Goal: Information Seeking & Learning: Compare options

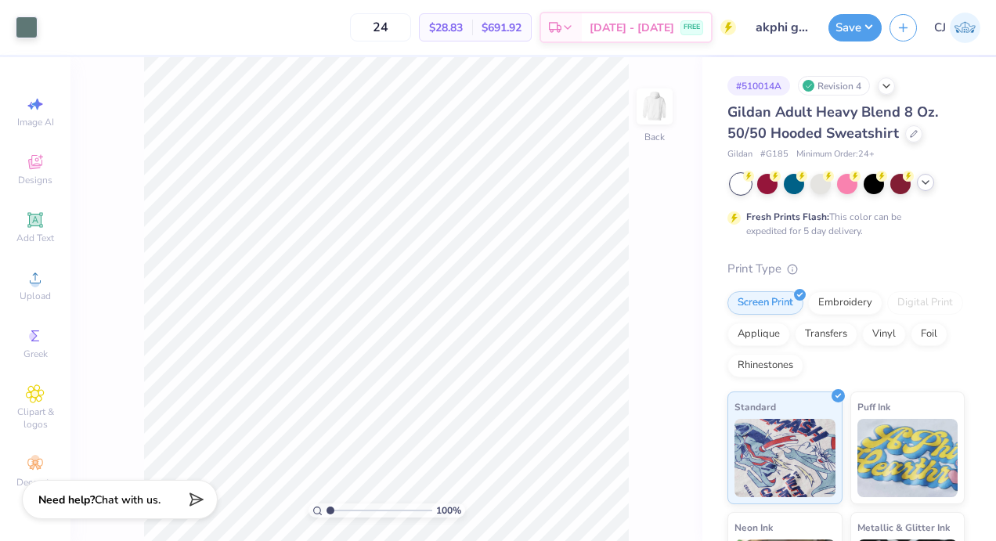
click at [926, 180] on icon at bounding box center [925, 182] width 13 height 13
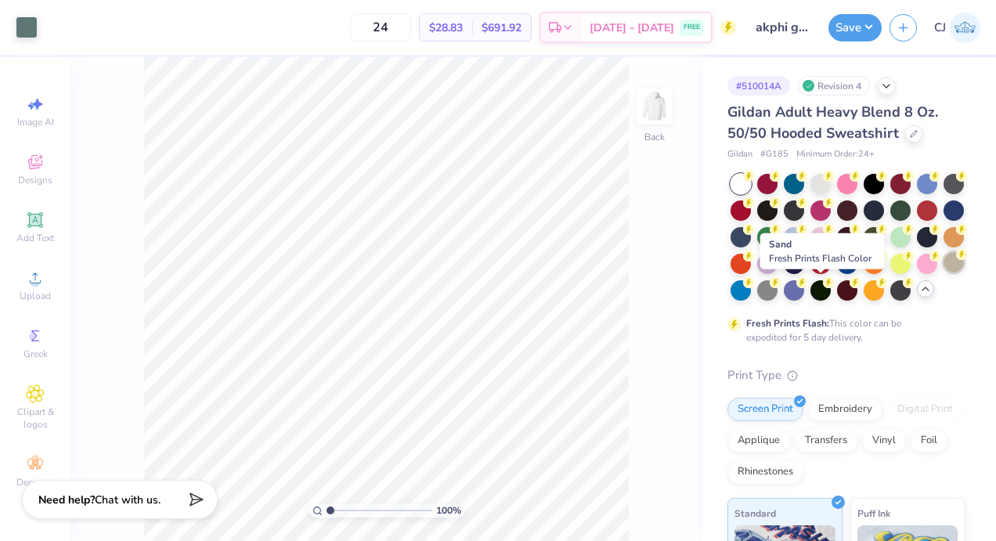
click at [944, 273] on div at bounding box center [954, 262] width 20 height 20
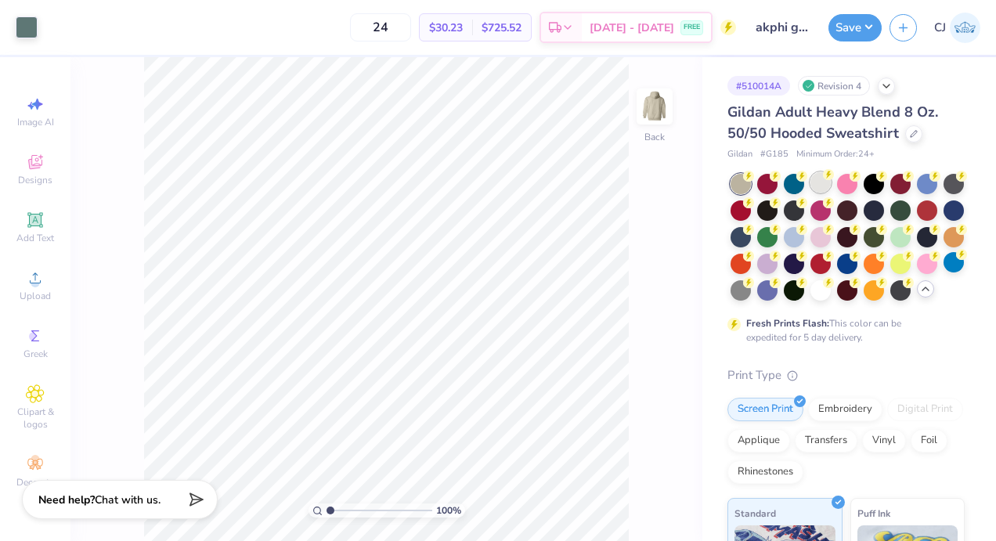
click at [822, 186] on div at bounding box center [820, 182] width 20 height 20
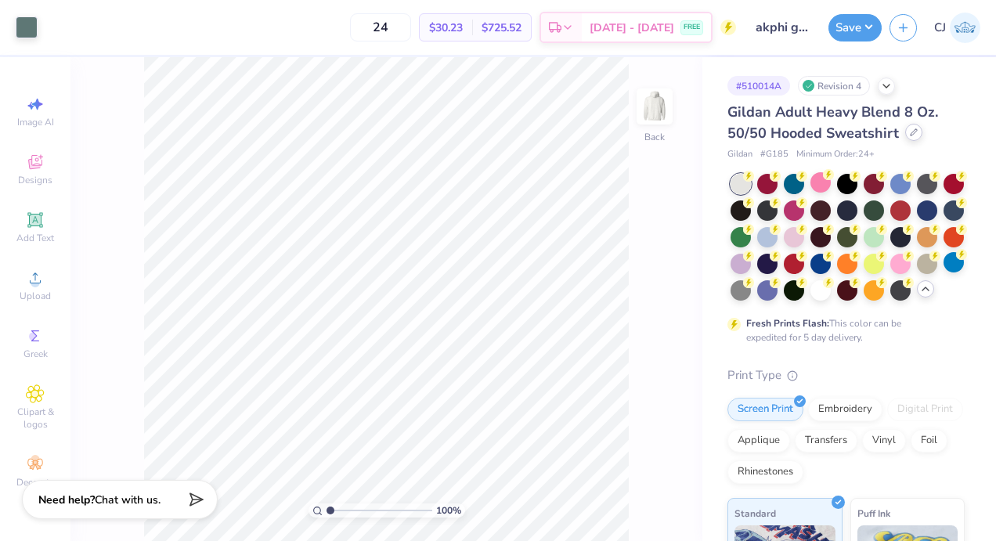
click at [911, 132] on icon at bounding box center [914, 132] width 8 height 8
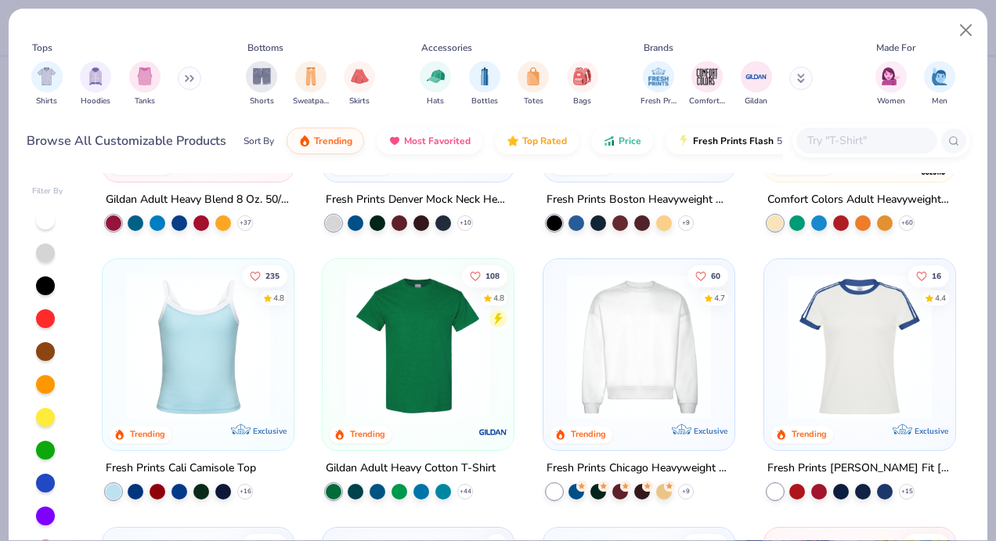
scroll to position [193, 0]
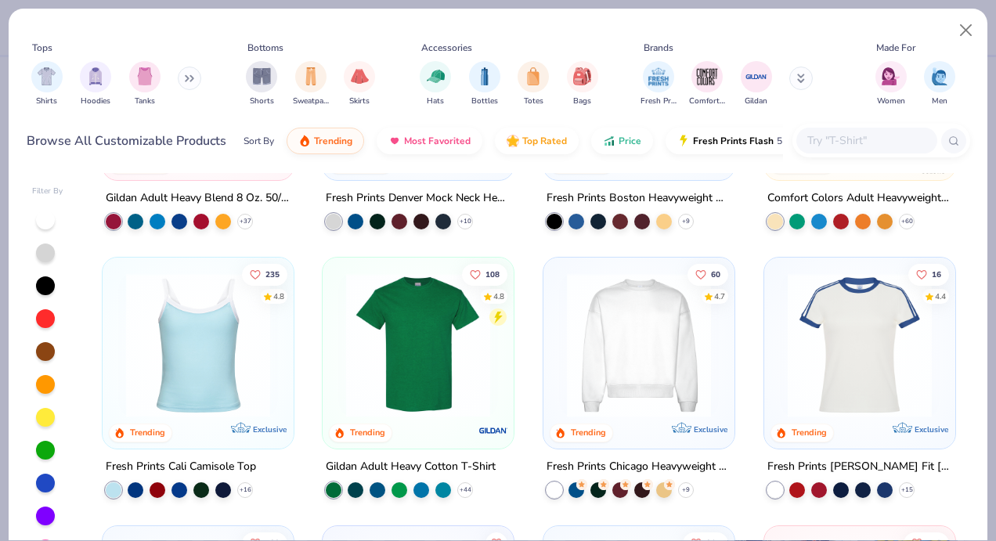
click at [445, 208] on div "Fresh Prints Denver Mock Neck Heavyweight Sweatshirt + 10" at bounding box center [418, 209] width 193 height 41
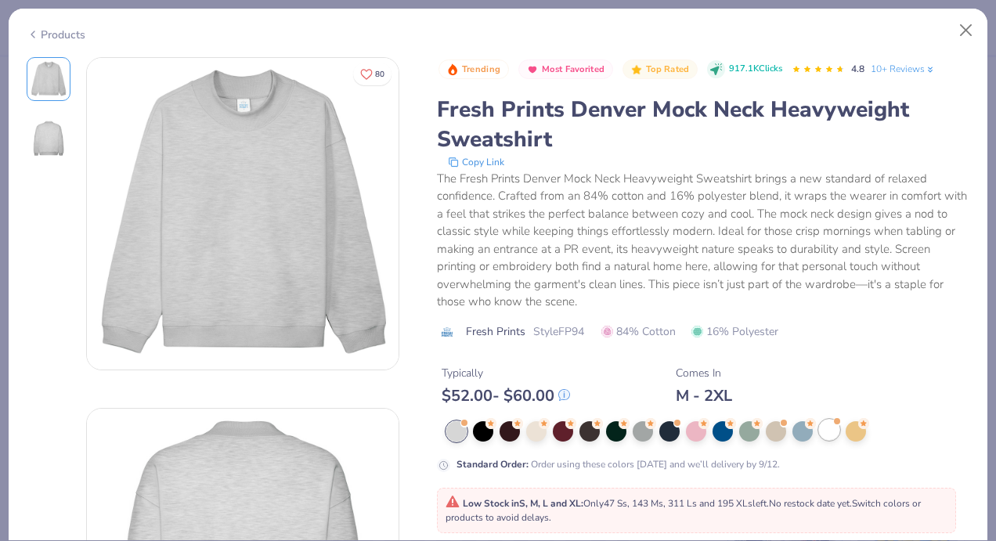
click at [832, 431] on div at bounding box center [829, 430] width 20 height 20
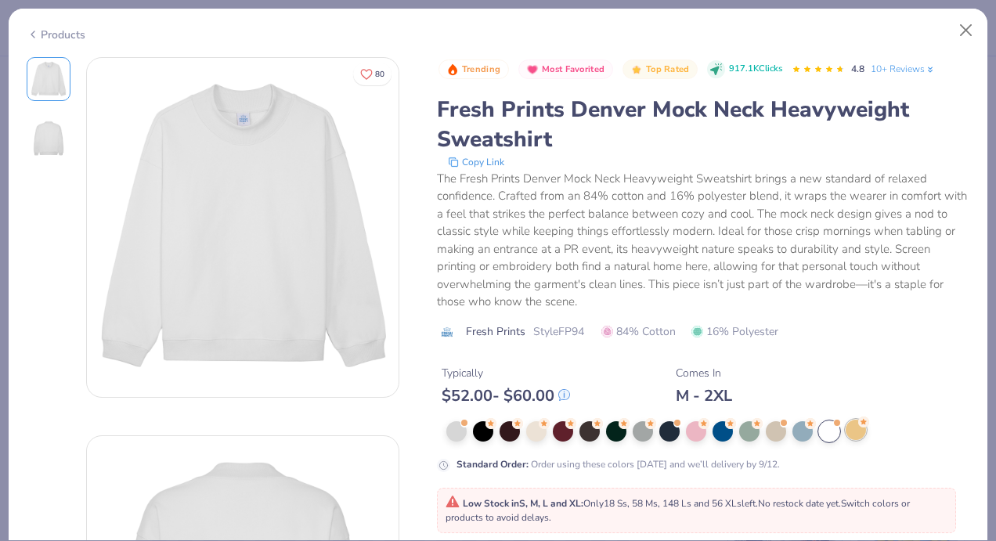
click at [857, 431] on div at bounding box center [856, 430] width 20 height 20
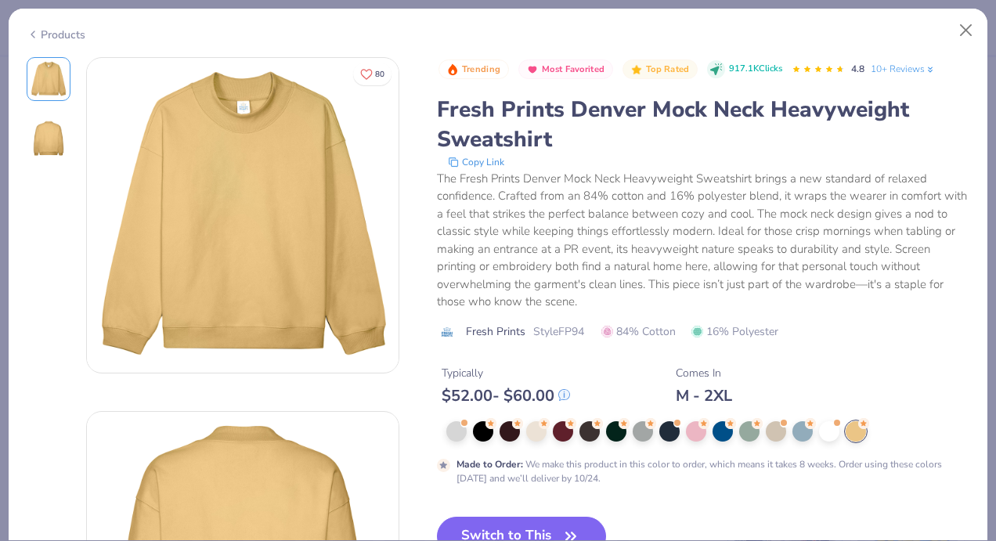
click at [543, 443] on div "Made to Order : We make this product in this color to order, which means it tak…" at bounding box center [703, 453] width 533 height 64
click at [536, 434] on div at bounding box center [536, 430] width 20 height 20
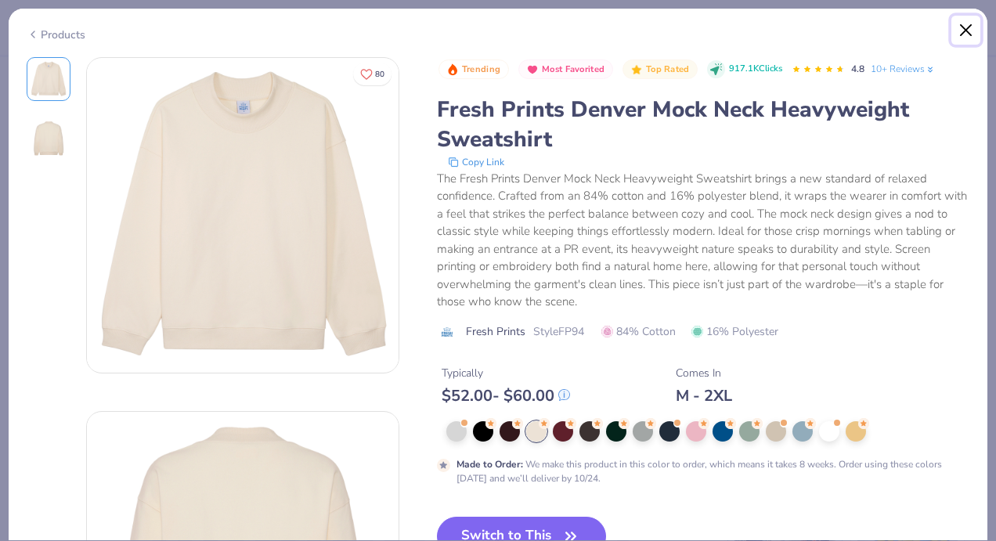
click at [965, 25] on button "Close" at bounding box center [966, 31] width 30 height 30
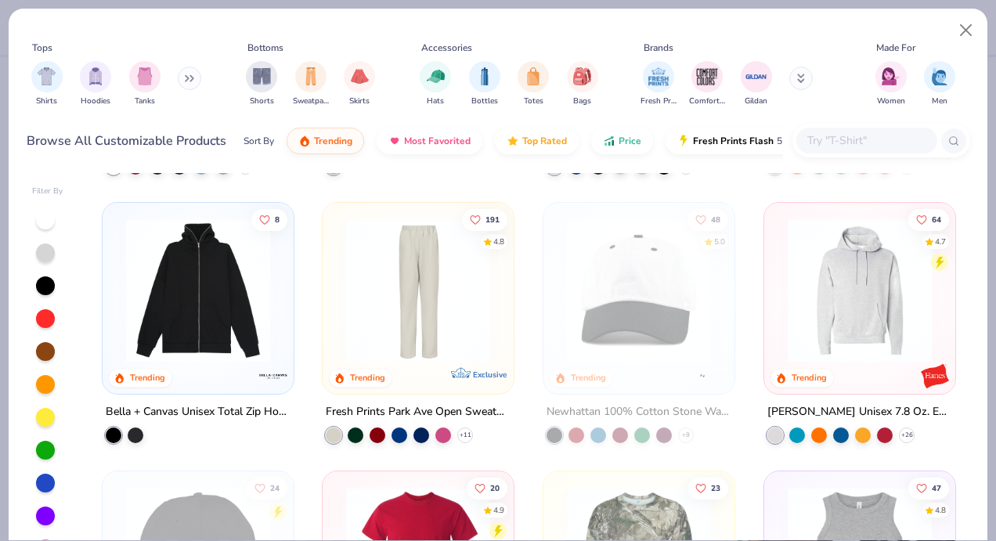
scroll to position [2398, 0]
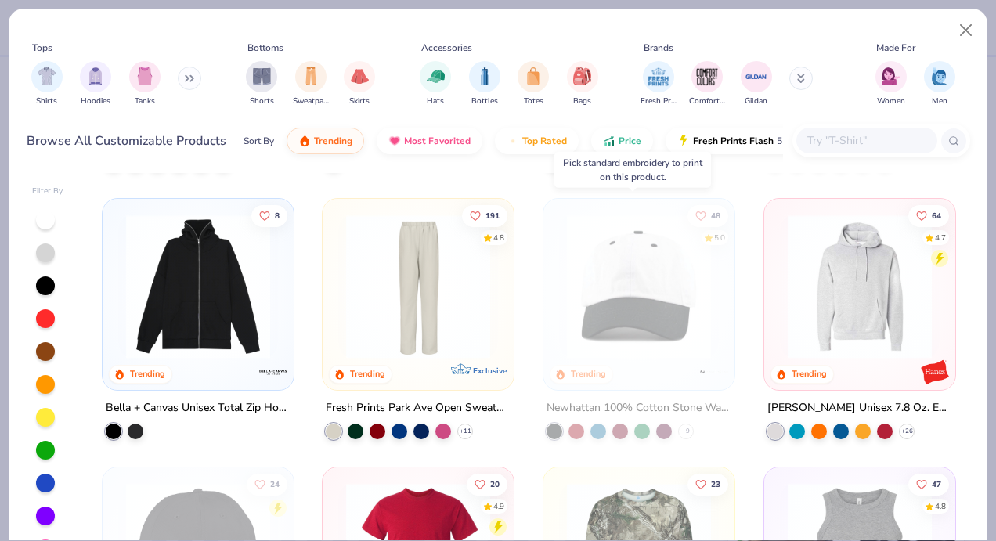
click at [666, 419] on div "Newhattan 100% Cotton Stone Washed Cap + 9" at bounding box center [639, 418] width 193 height 41
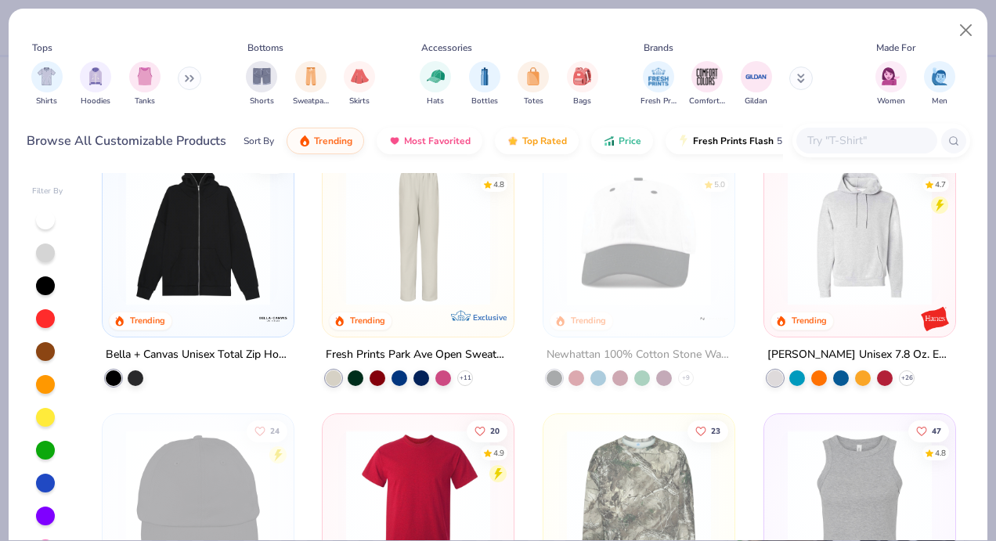
scroll to position [2453, 0]
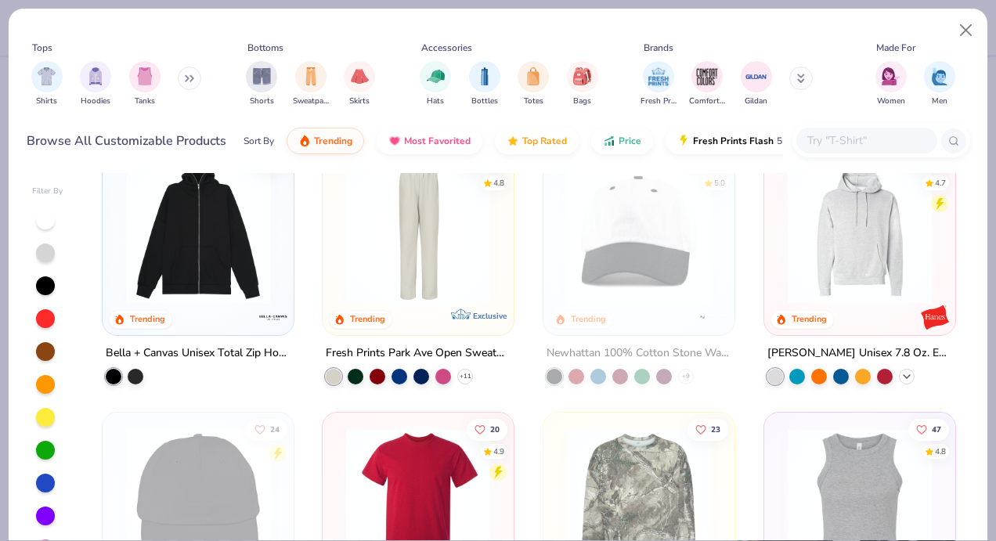
click at [901, 370] on icon at bounding box center [907, 376] width 13 height 13
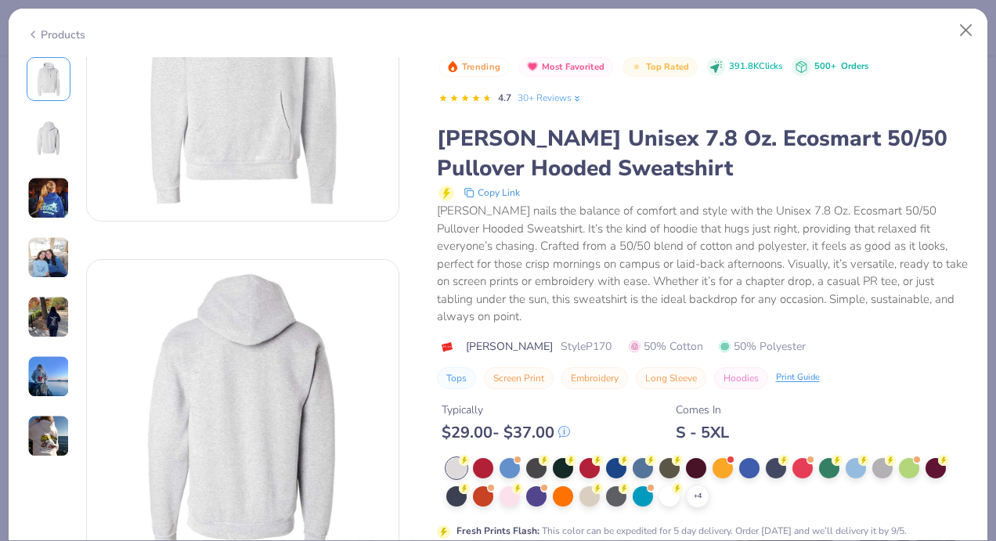
scroll to position [33, 0]
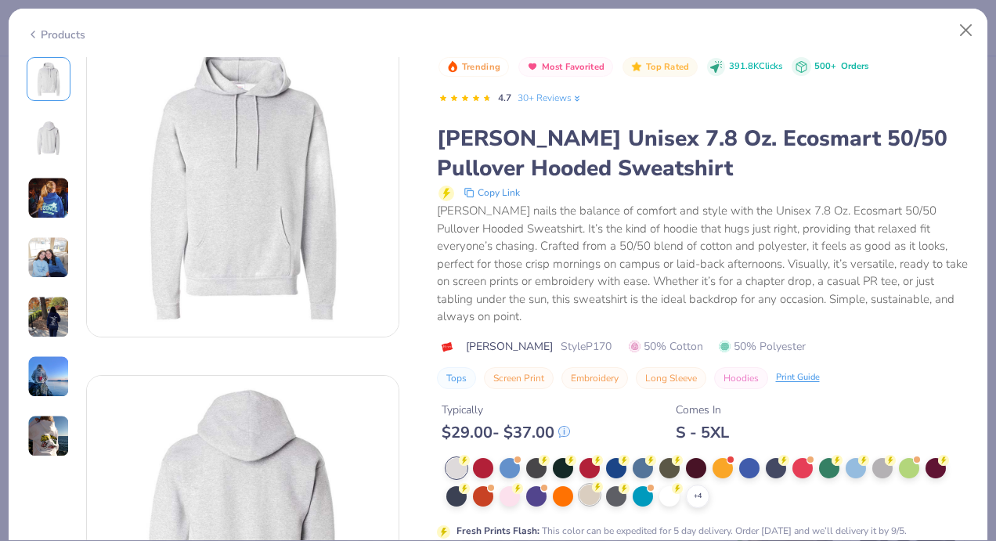
click at [585, 496] on div at bounding box center [589, 495] width 20 height 20
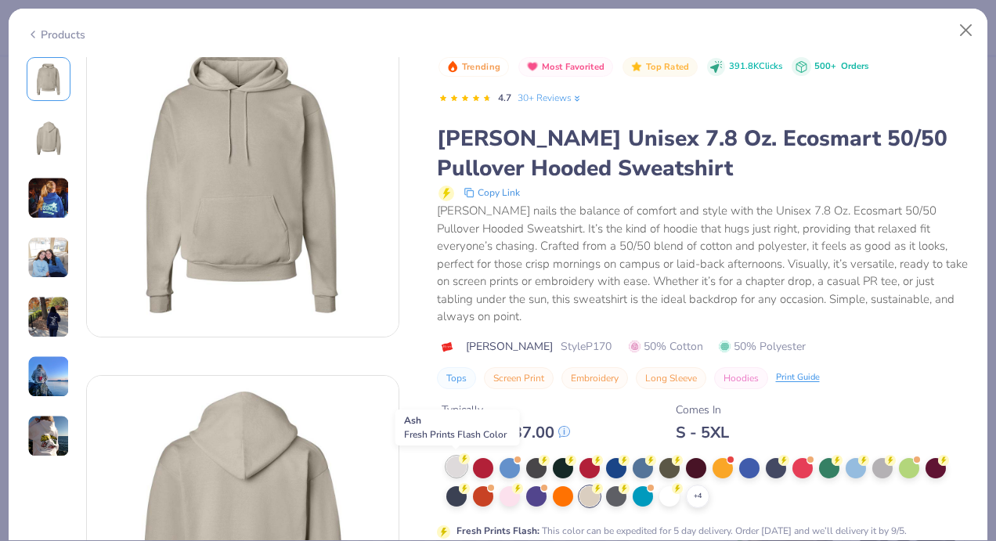
click at [452, 457] on div at bounding box center [456, 467] width 20 height 20
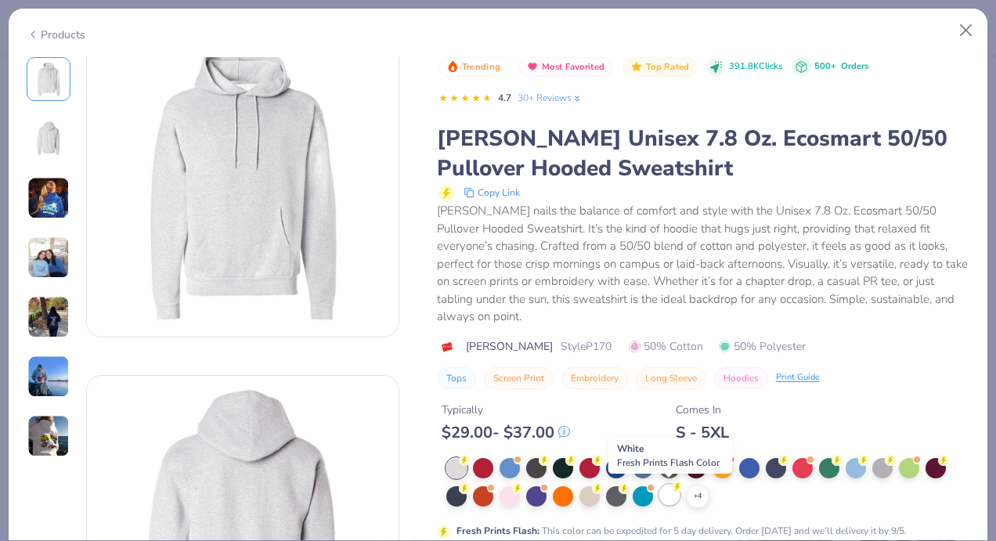
click at [670, 503] on div at bounding box center [669, 495] width 20 height 20
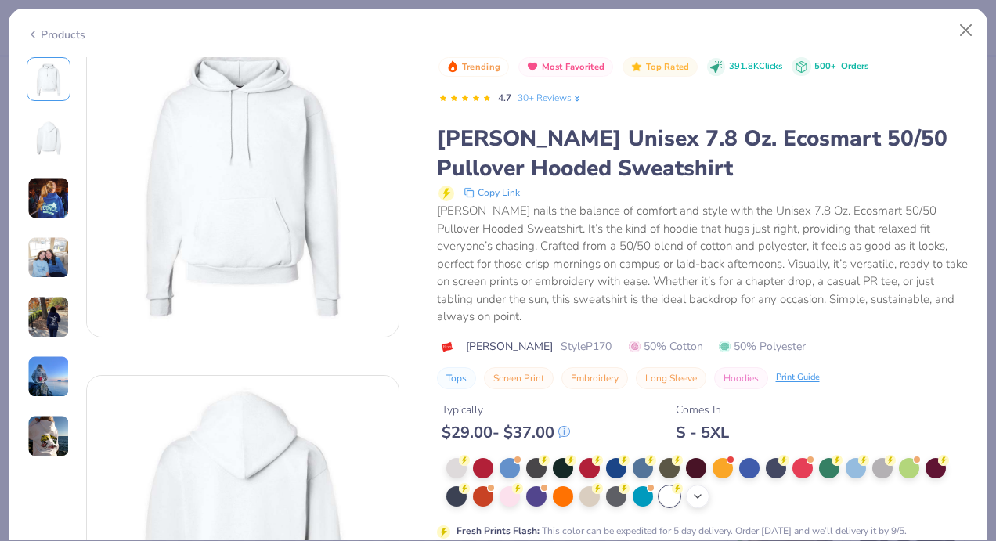
click at [698, 499] on icon at bounding box center [697, 496] width 13 height 13
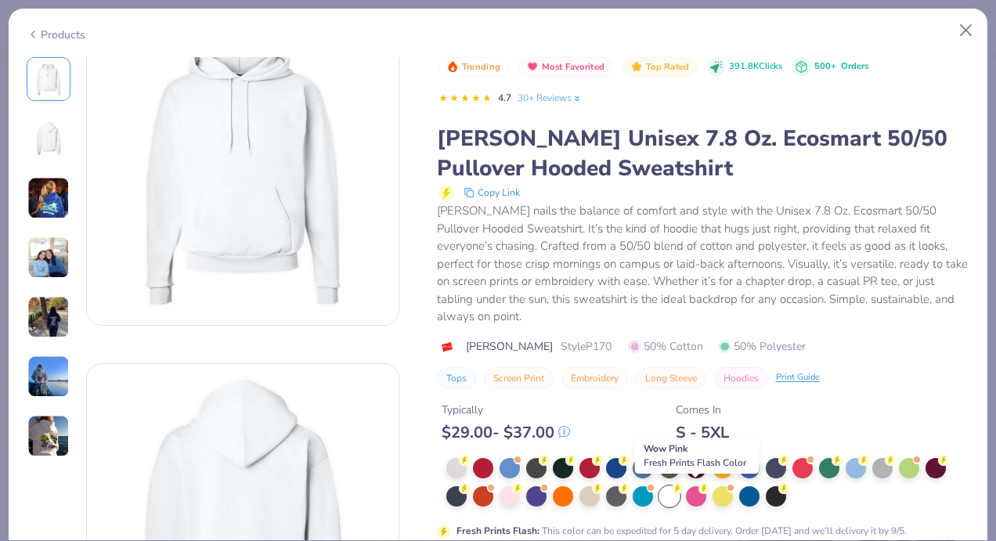
scroll to position [45, 0]
click at [579, 493] on div at bounding box center [589, 495] width 20 height 20
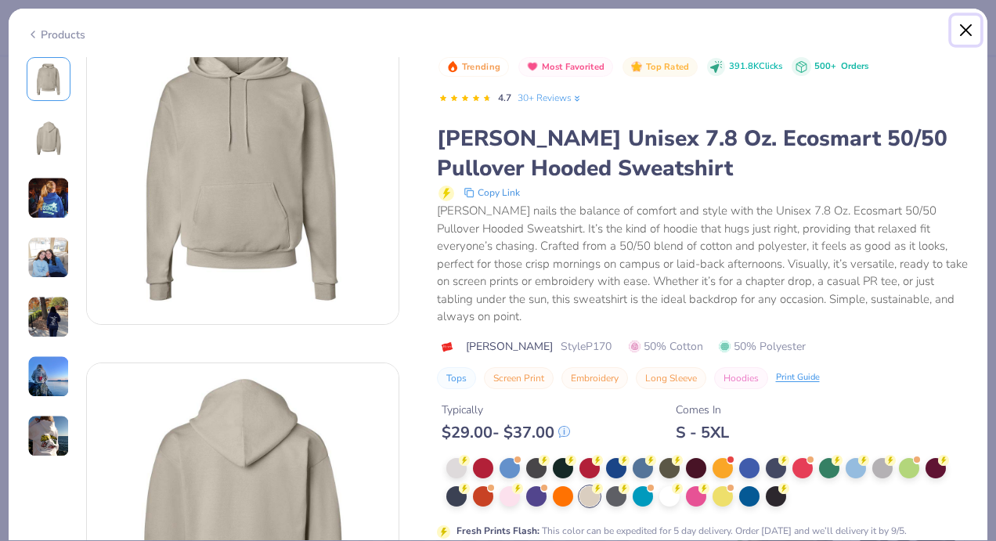
click at [971, 23] on button "Close" at bounding box center [966, 31] width 30 height 30
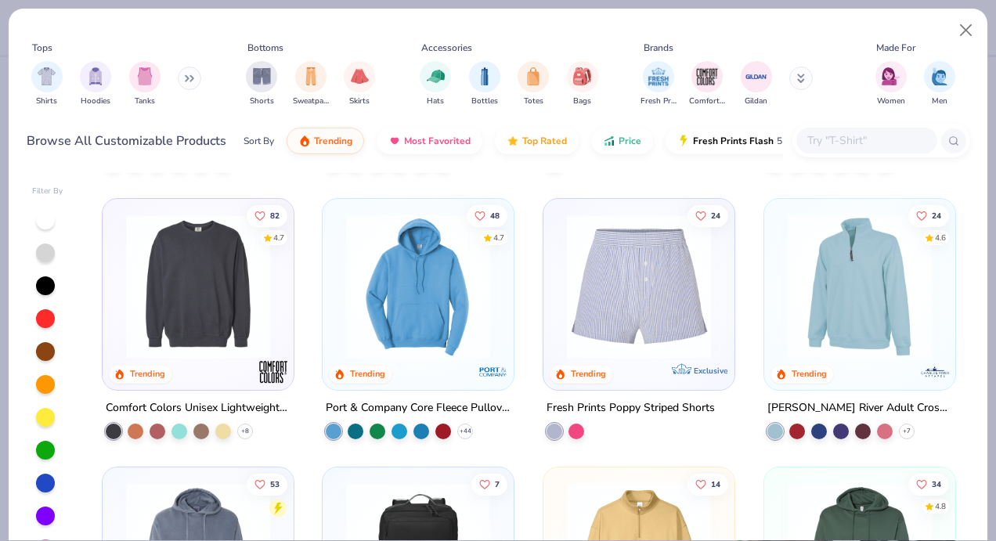
scroll to position [3204, 0]
click at [197, 322] on img at bounding box center [198, 286] width 160 height 144
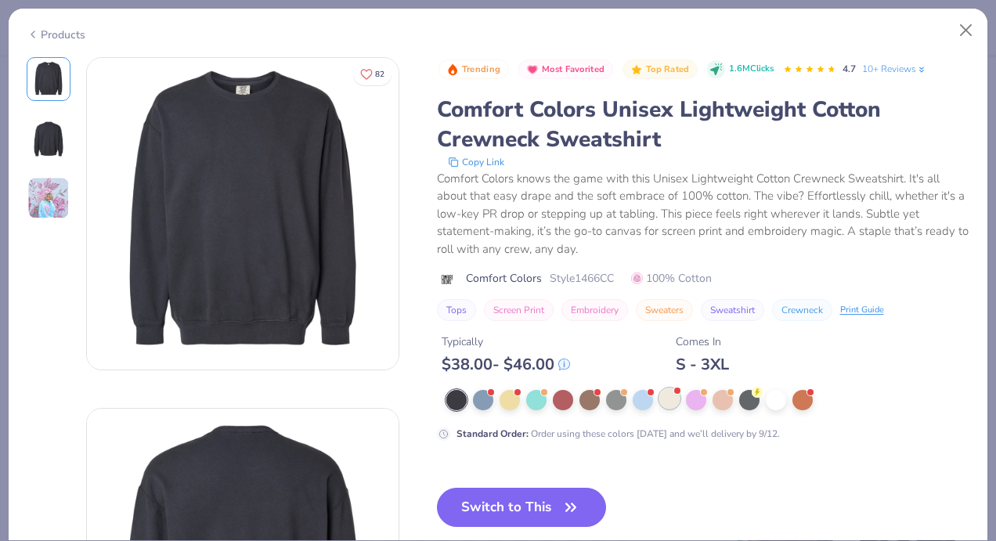
click at [670, 404] on div at bounding box center [669, 398] width 20 height 20
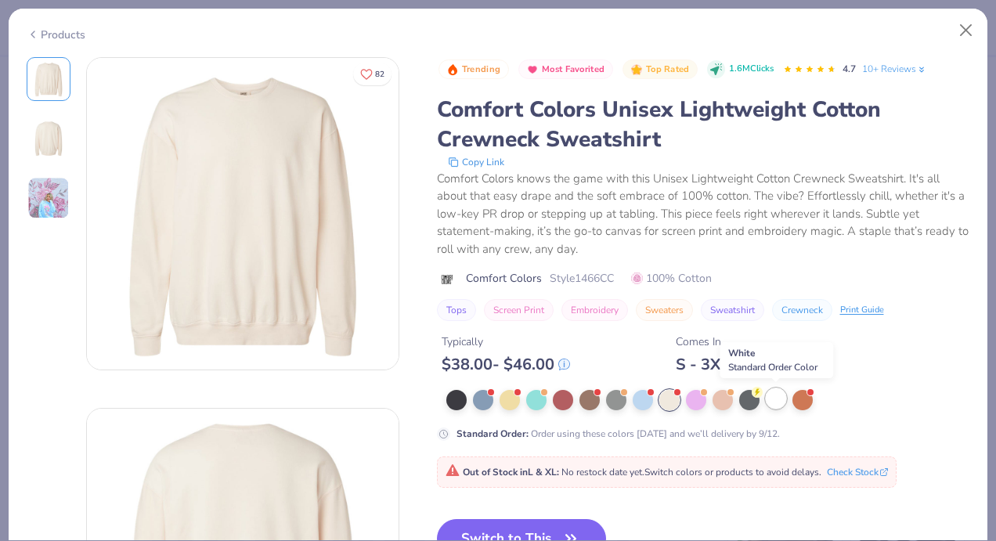
click at [780, 401] on div at bounding box center [776, 398] width 20 height 20
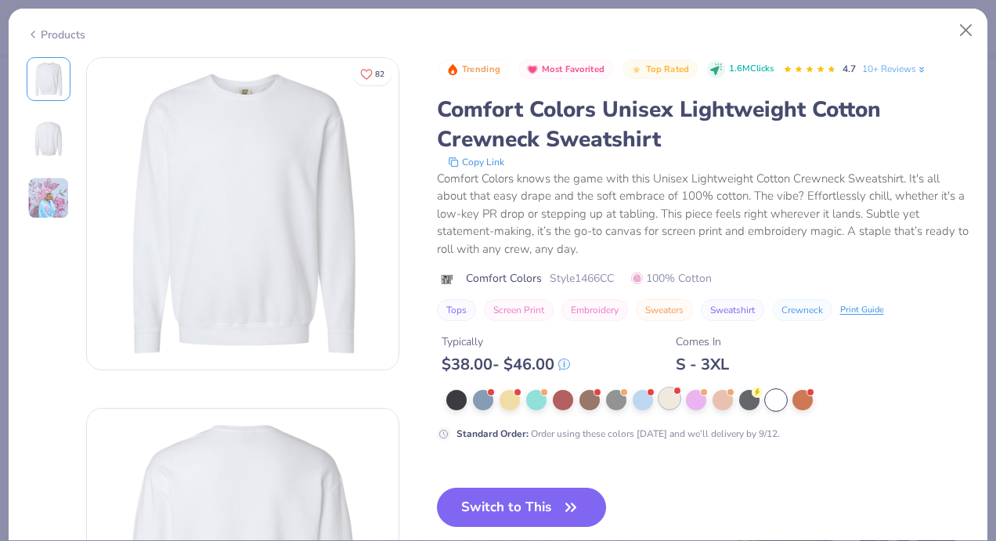
click at [671, 398] on div at bounding box center [669, 398] width 20 height 20
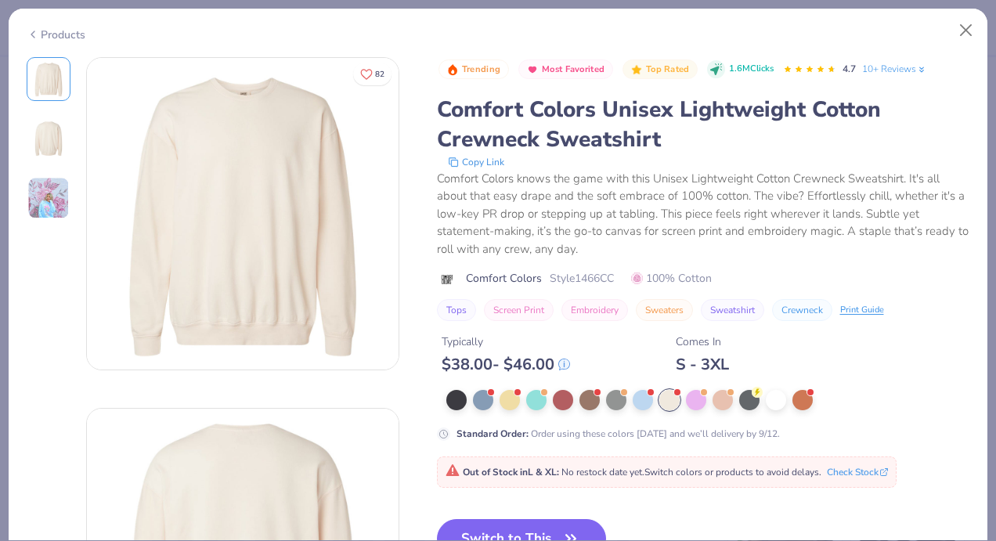
scroll to position [106, 0]
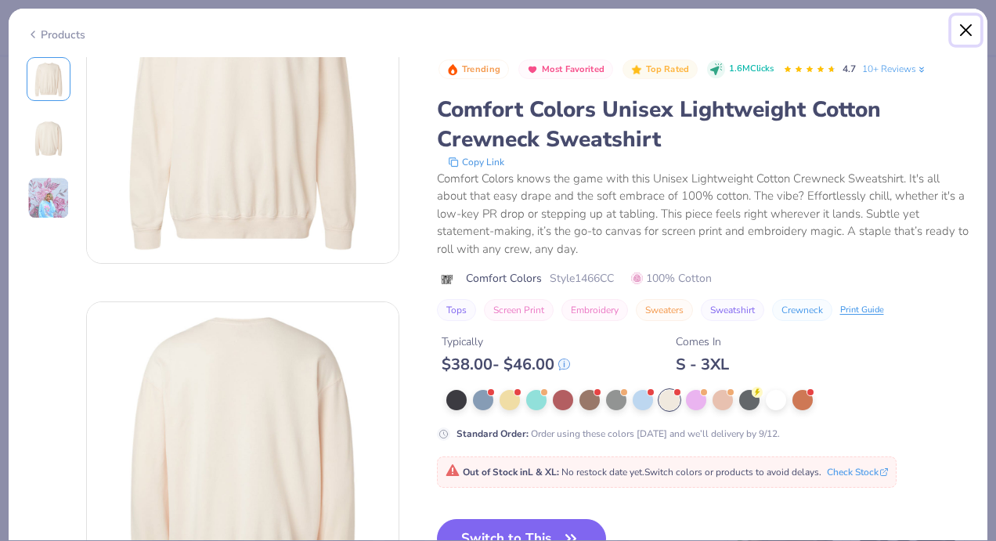
click at [958, 34] on button "Close" at bounding box center [966, 31] width 30 height 30
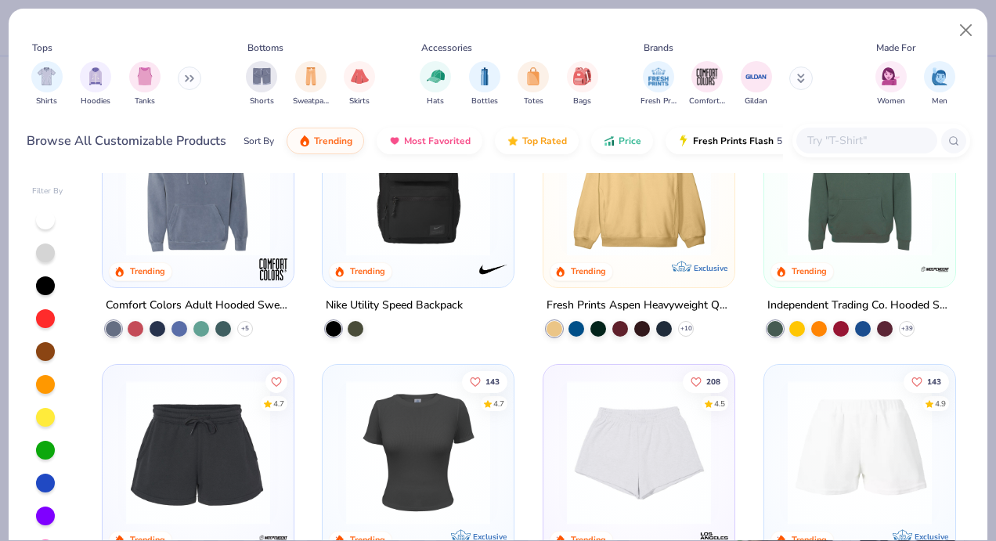
scroll to position [3491, 0]
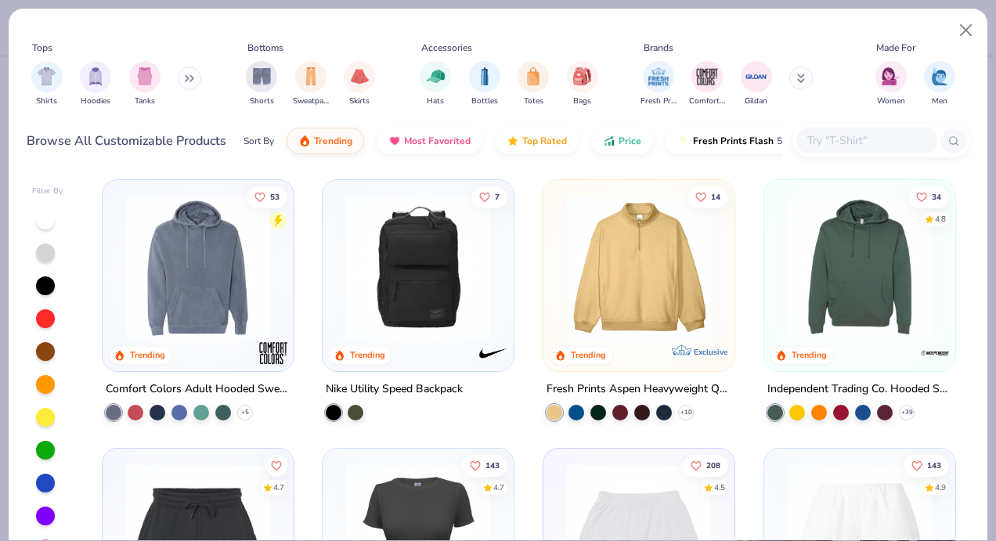
click at [874, 230] on img at bounding box center [860, 268] width 160 height 144
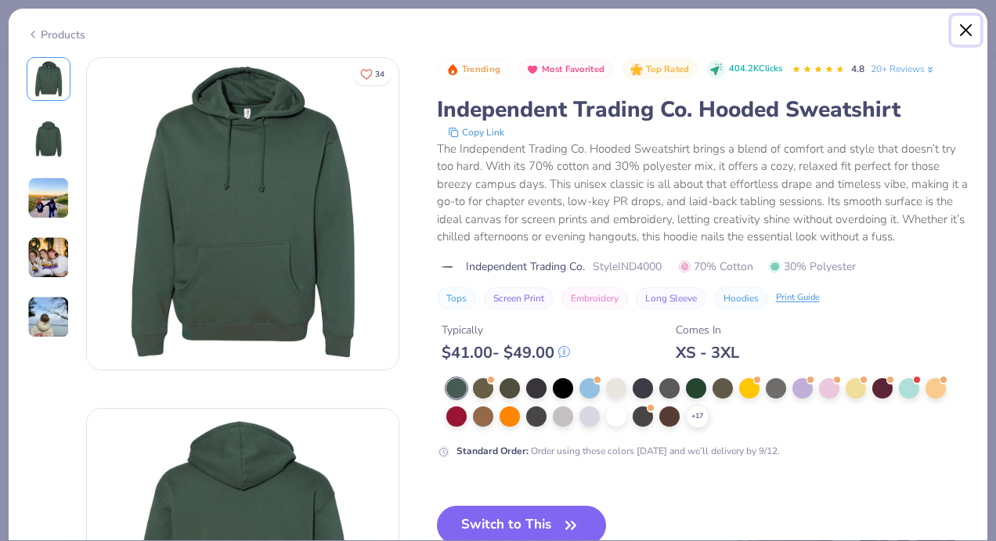
click at [959, 33] on button "Close" at bounding box center [966, 31] width 30 height 30
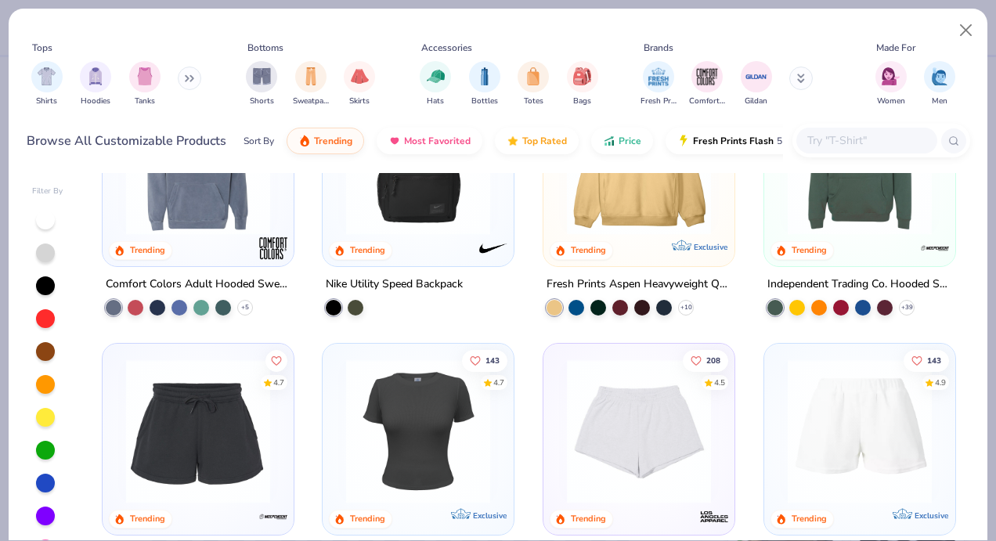
scroll to position [3586, 0]
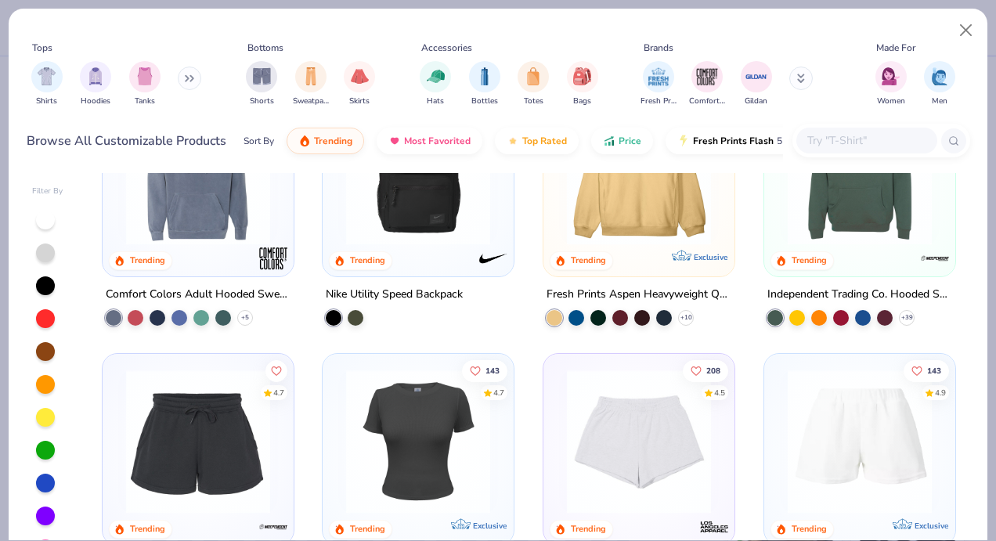
click at [211, 226] on img at bounding box center [198, 173] width 160 height 144
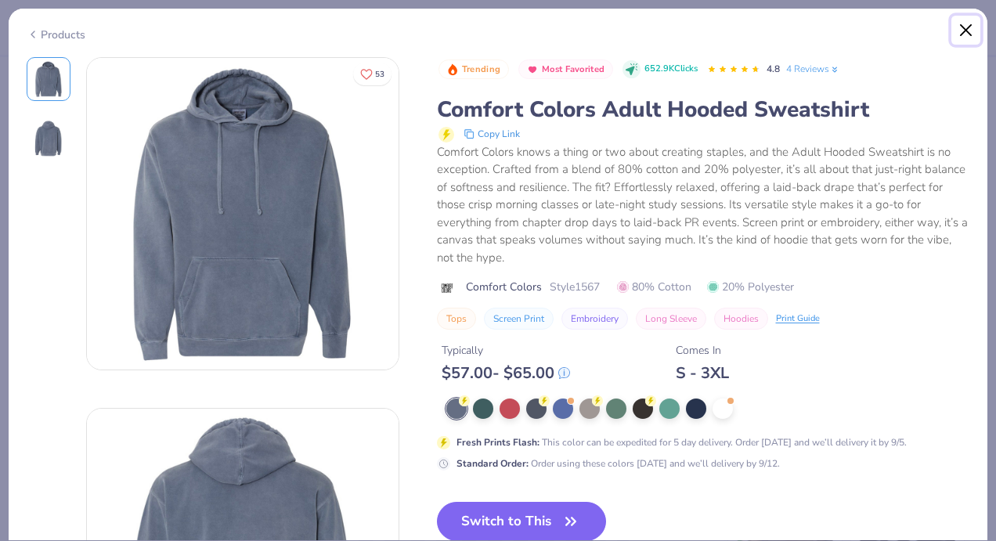
click at [968, 27] on button "Close" at bounding box center [966, 31] width 30 height 30
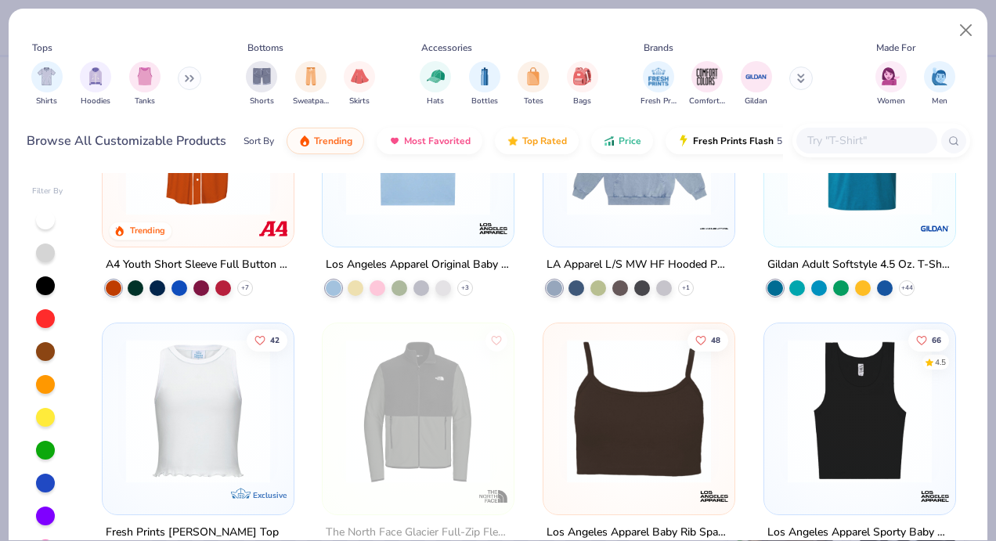
scroll to position [4972, 0]
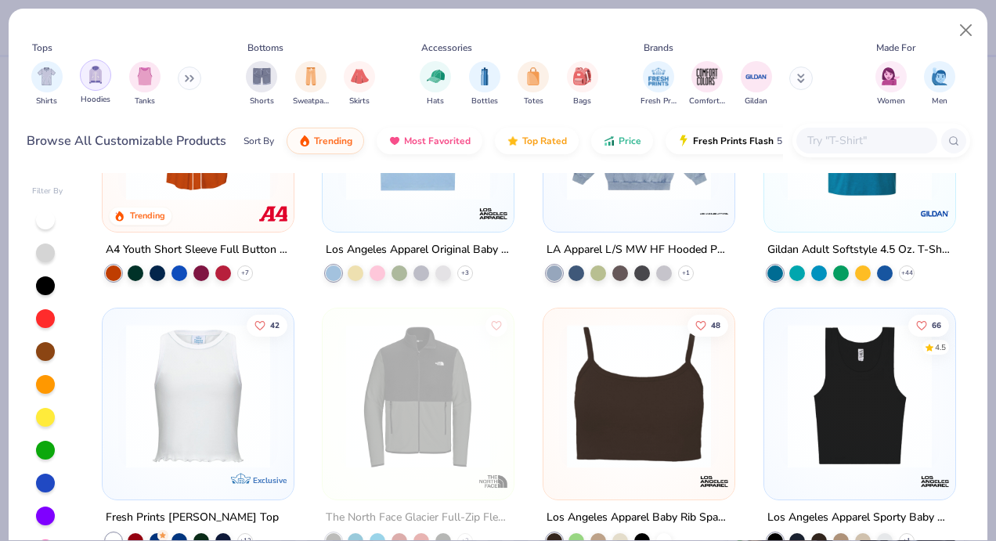
click at [84, 77] on div "filter for Hoodies" at bounding box center [95, 75] width 31 height 31
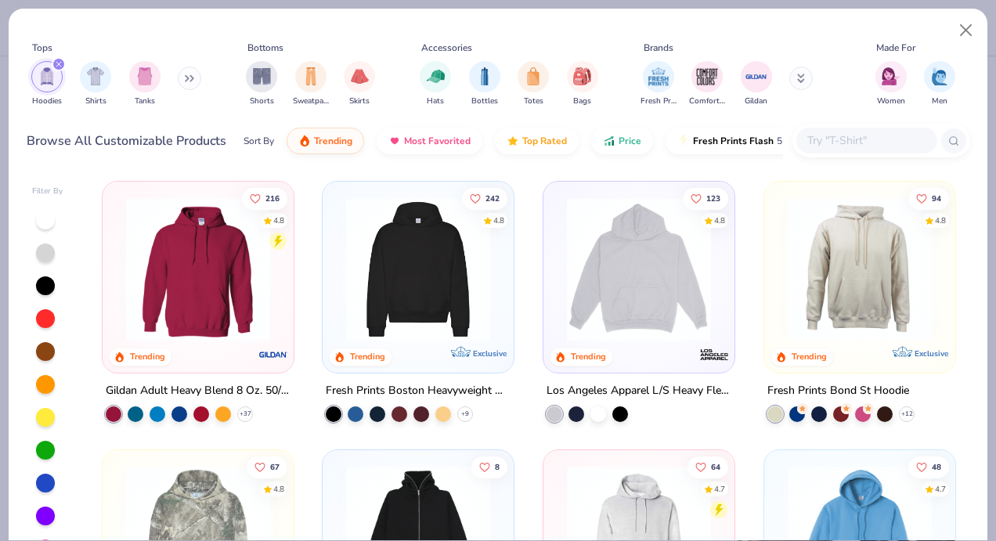
click at [445, 293] on img at bounding box center [418, 269] width 160 height 144
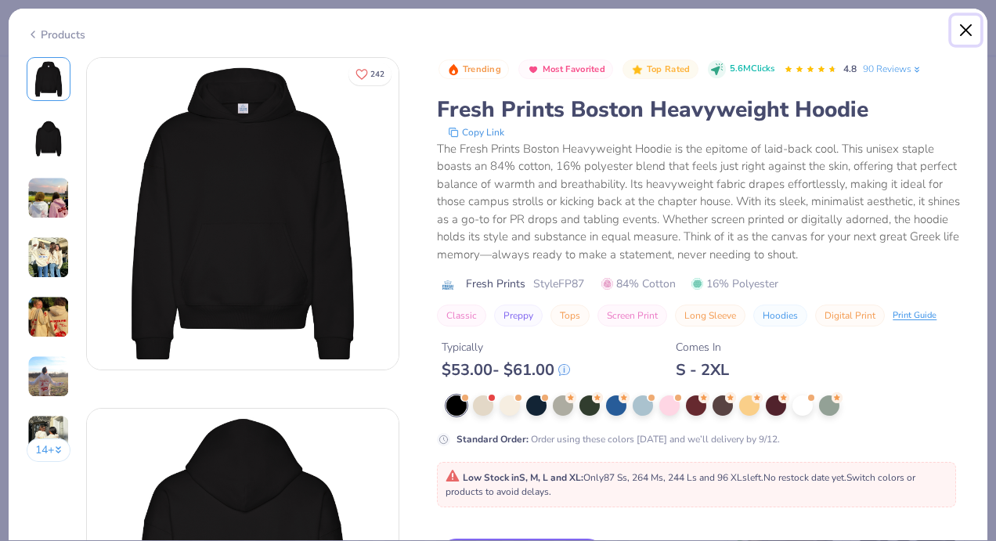
click at [969, 26] on button "Close" at bounding box center [966, 31] width 30 height 30
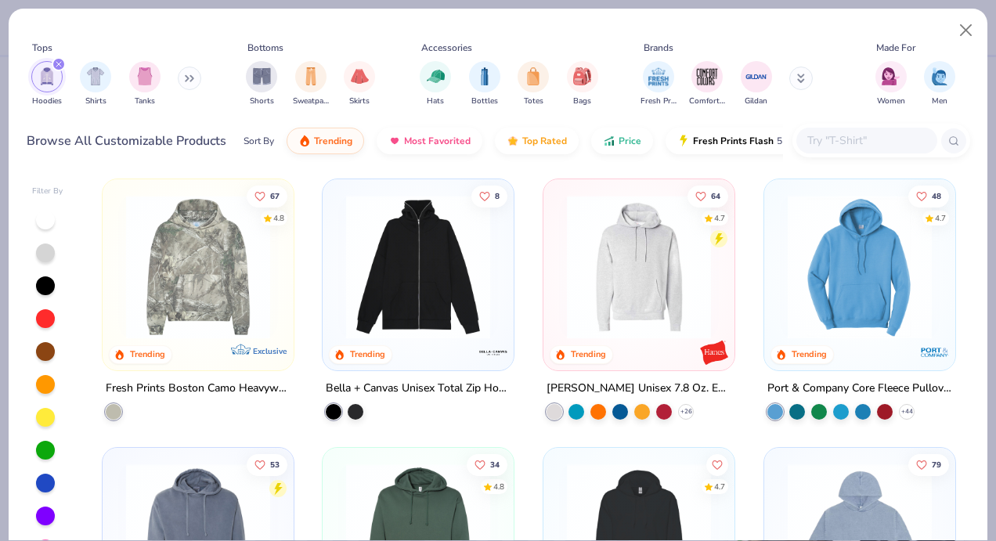
scroll to position [337, 0]
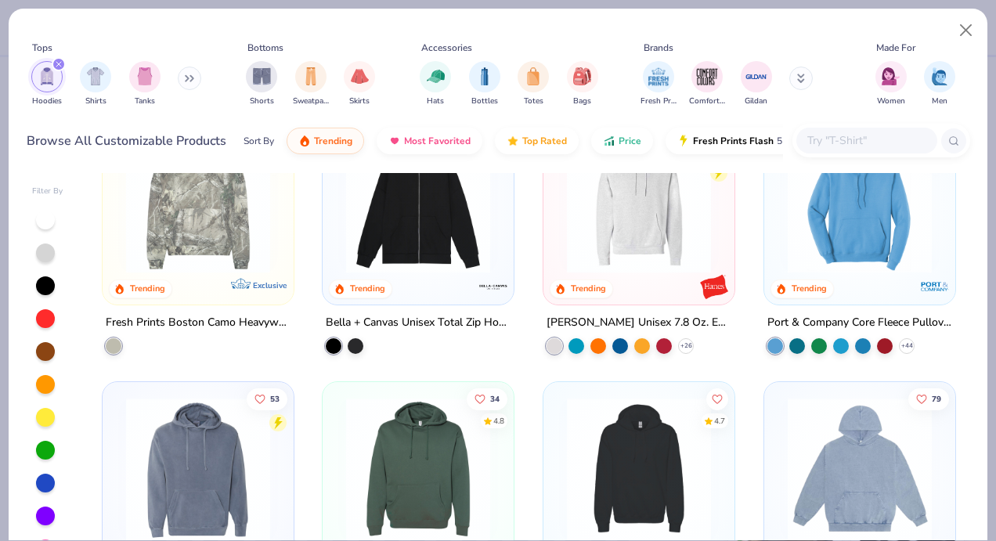
click at [789, 260] on img at bounding box center [860, 201] width 160 height 144
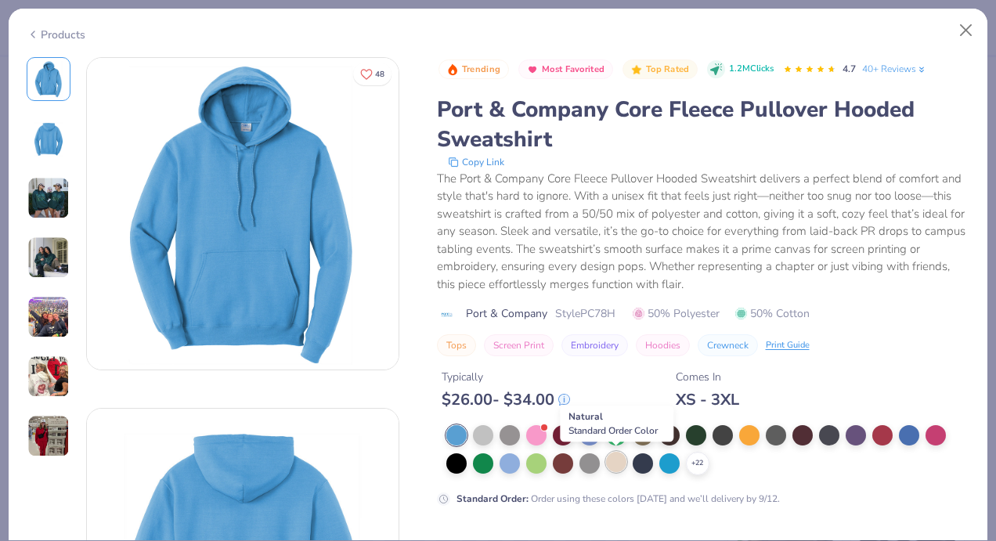
click at [612, 465] on div at bounding box center [616, 462] width 20 height 20
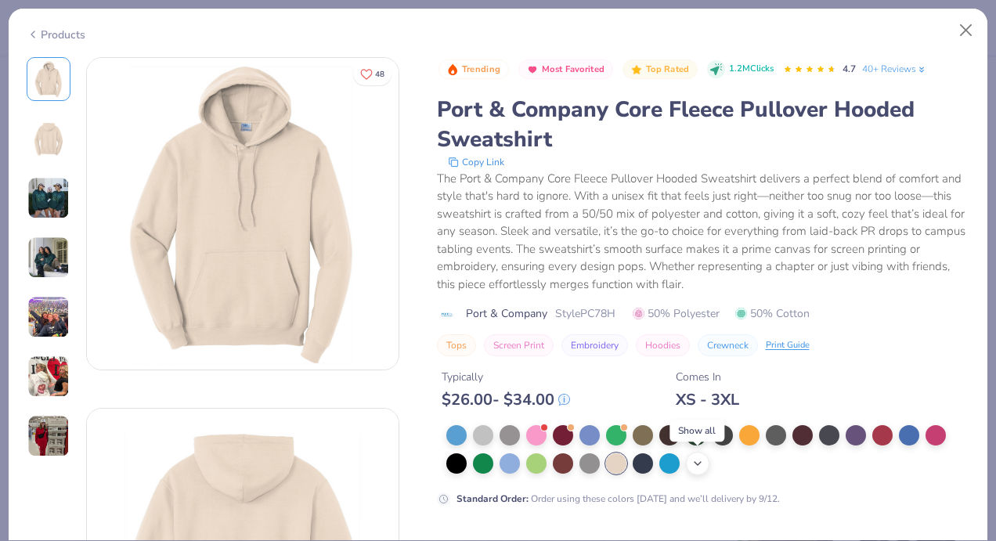
click at [702, 469] on div "+ 22" at bounding box center [697, 463] width 23 height 23
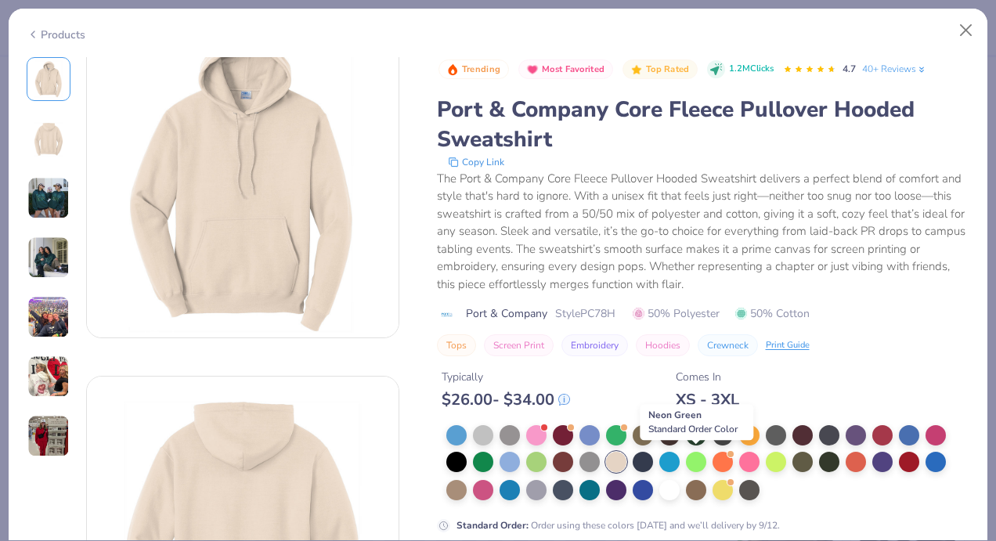
scroll to position [33, 0]
click at [482, 437] on div at bounding box center [483, 434] width 20 height 20
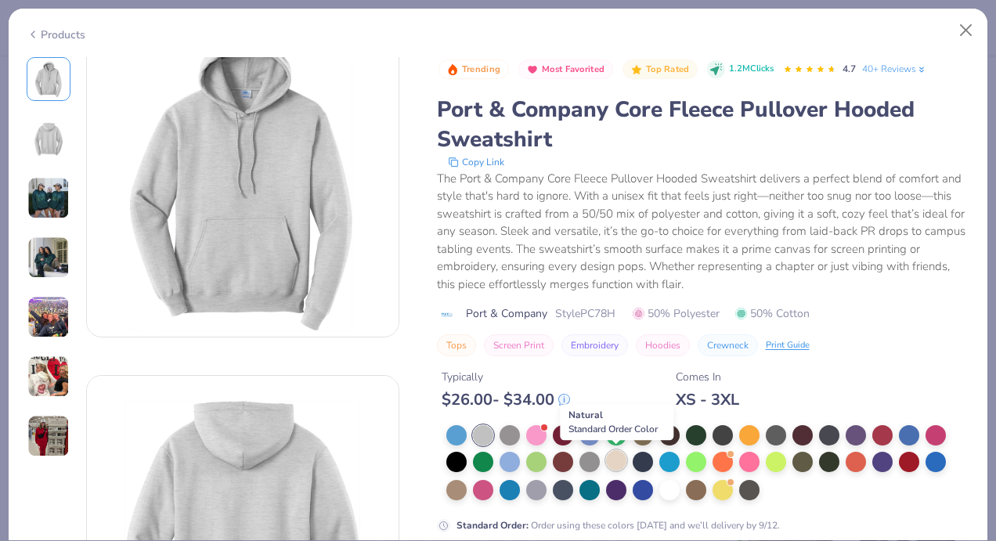
click at [615, 461] on div at bounding box center [616, 460] width 20 height 20
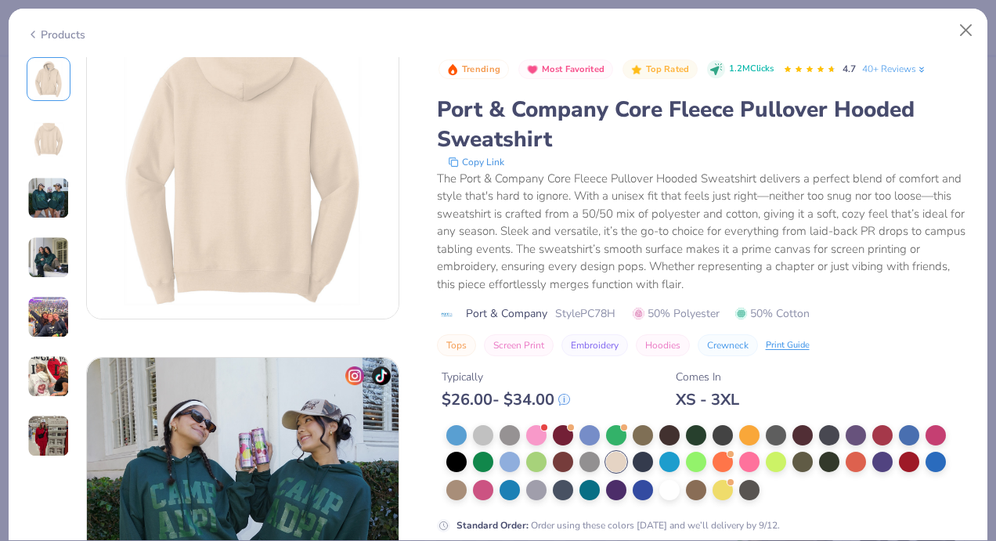
scroll to position [356, 0]
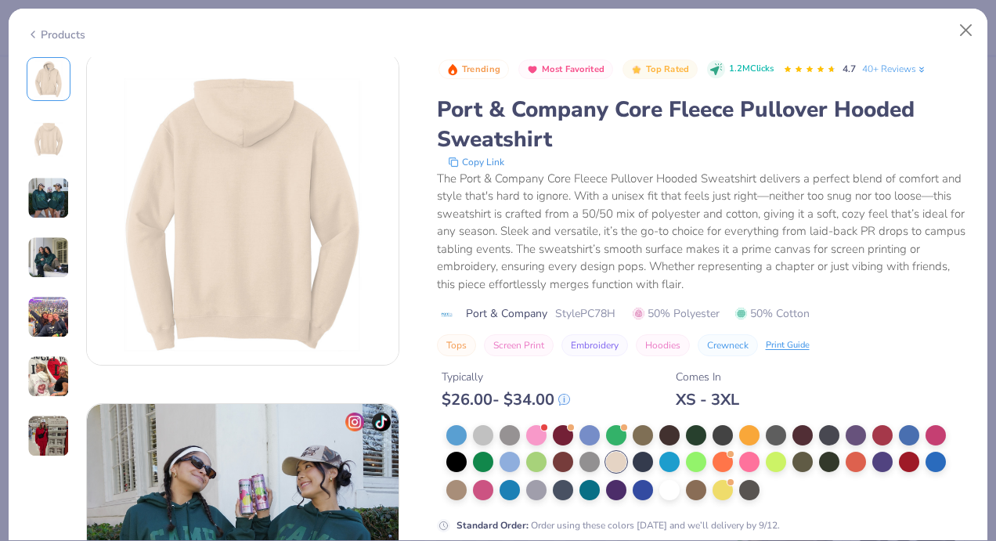
click at [63, 133] on img at bounding box center [49, 139] width 38 height 38
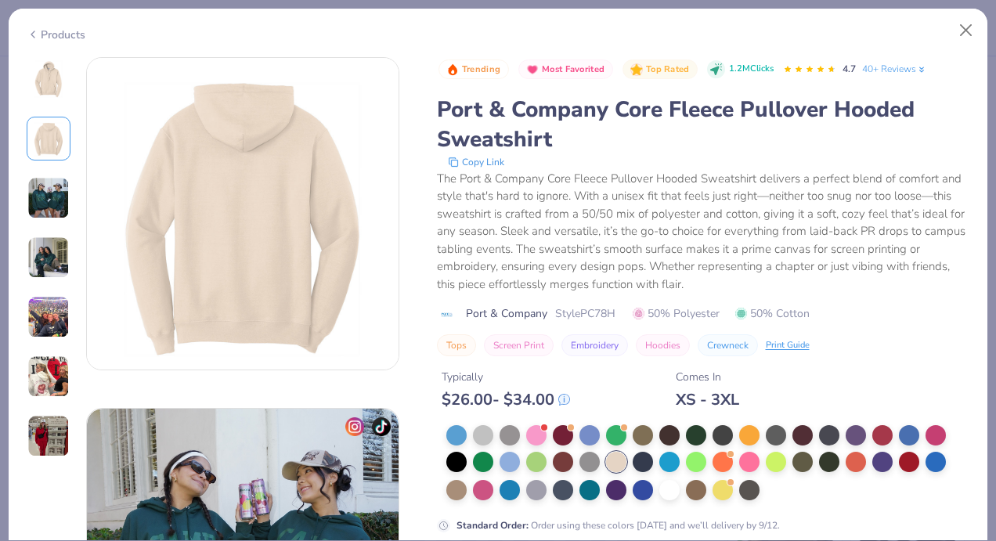
click at [44, 62] on img at bounding box center [49, 79] width 38 height 38
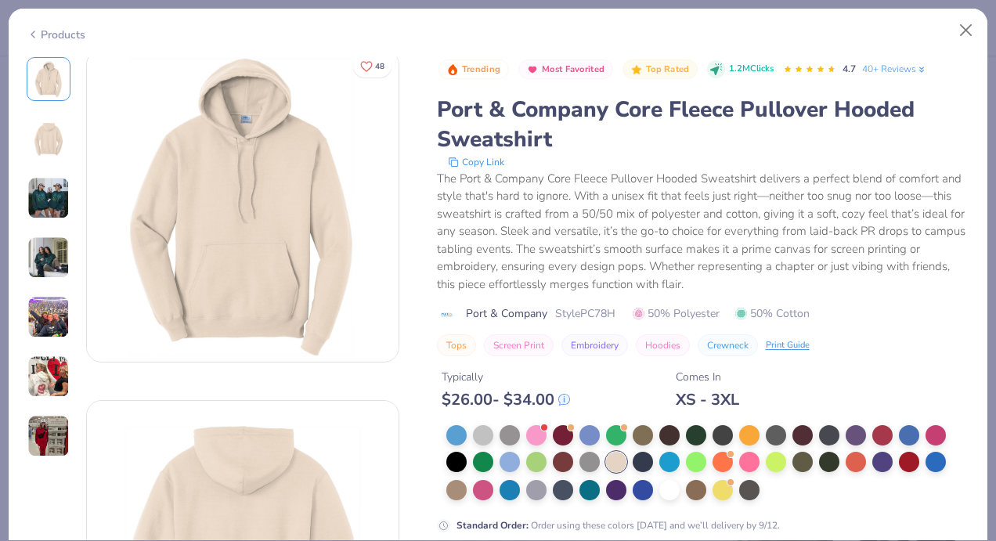
scroll to position [9, 0]
click at [972, 31] on button "Close" at bounding box center [966, 31] width 30 height 30
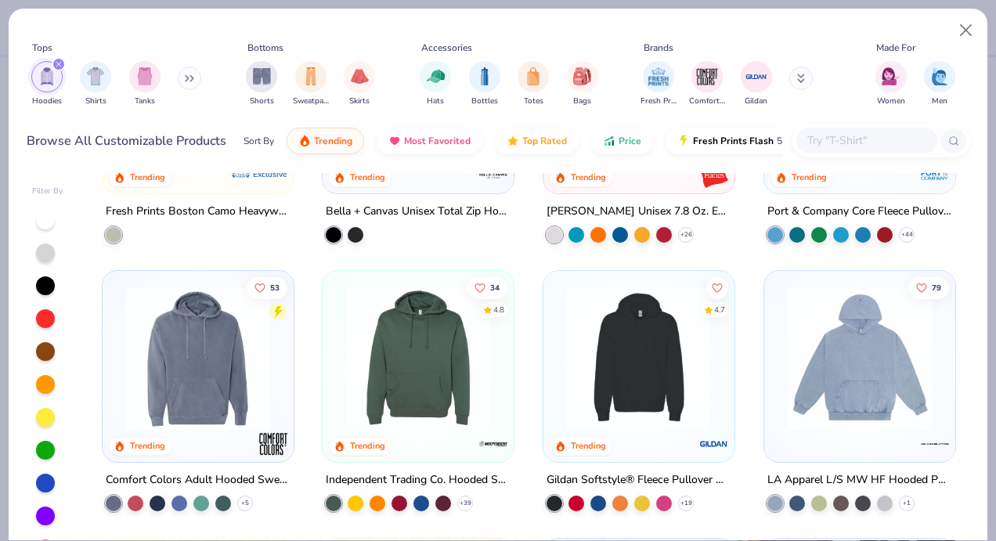
scroll to position [488, 0]
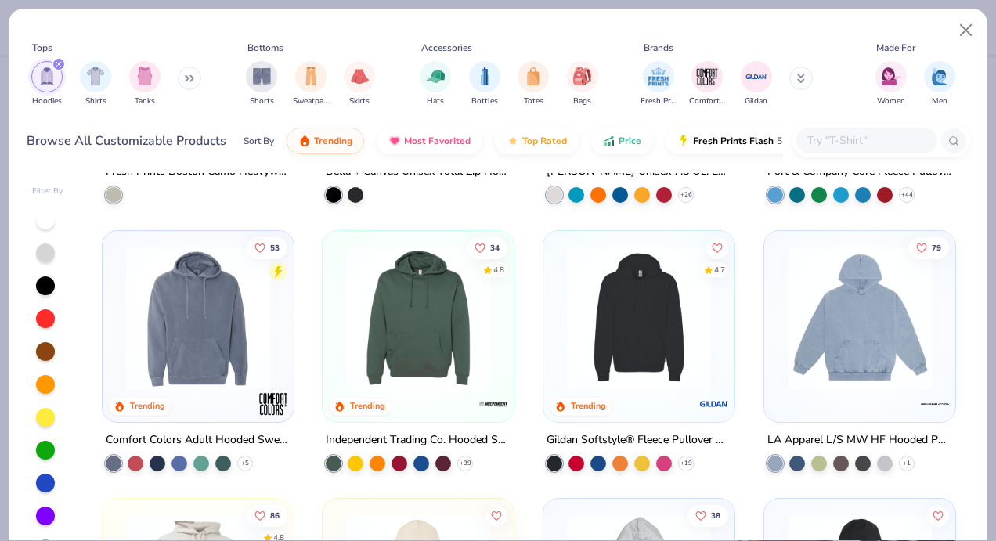
click at [667, 332] on img at bounding box center [639, 318] width 160 height 144
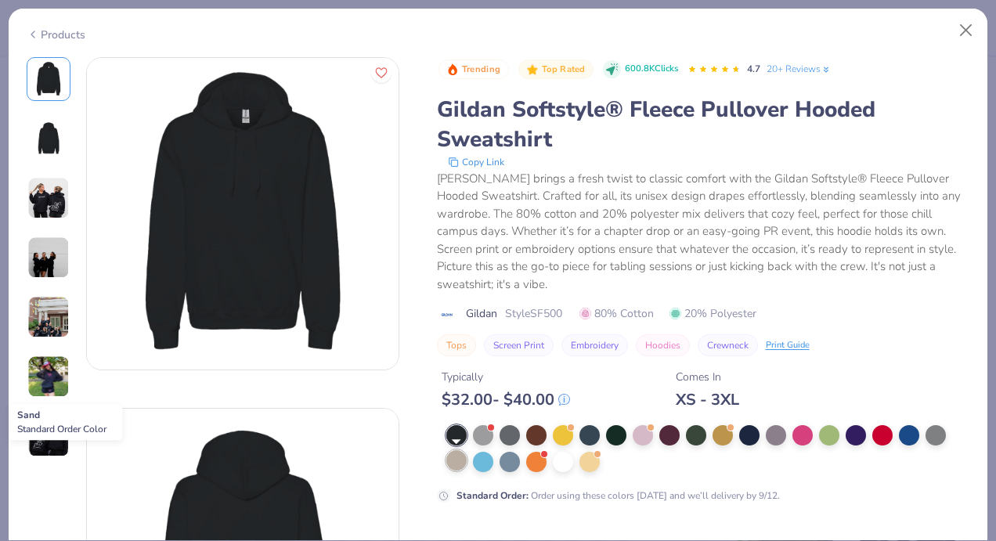
click at [450, 463] on div at bounding box center [456, 460] width 20 height 20
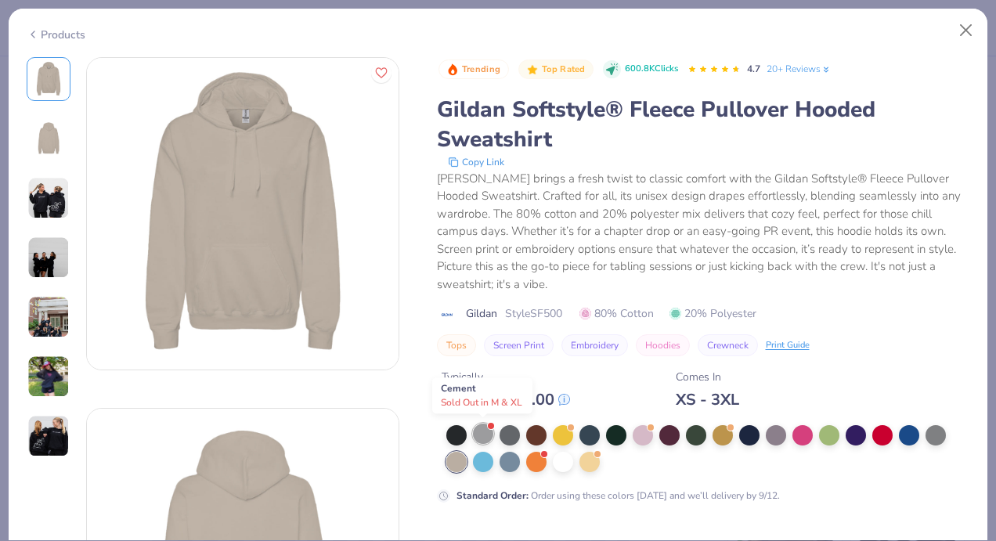
click at [492, 426] on div at bounding box center [491, 426] width 6 height 6
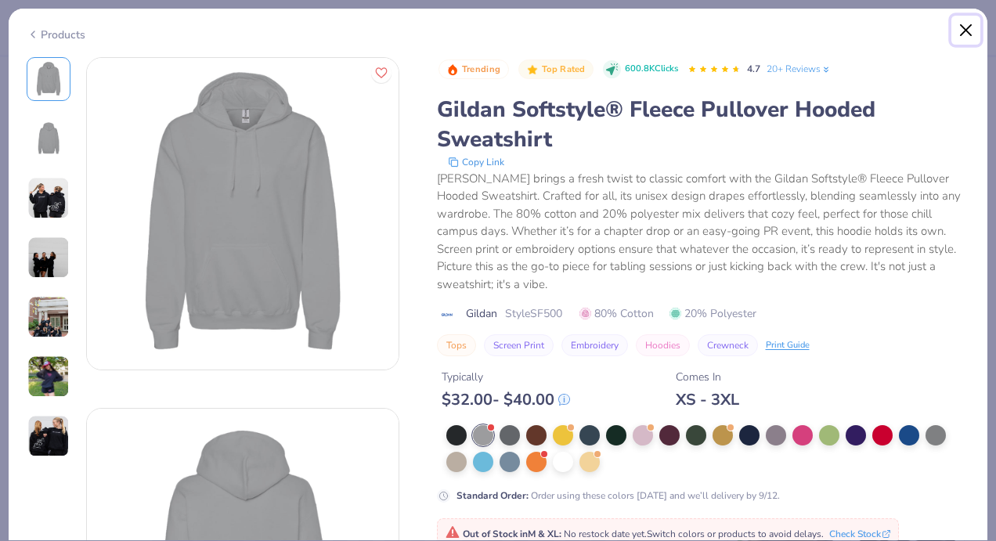
click at [966, 39] on button "Close" at bounding box center [966, 31] width 30 height 30
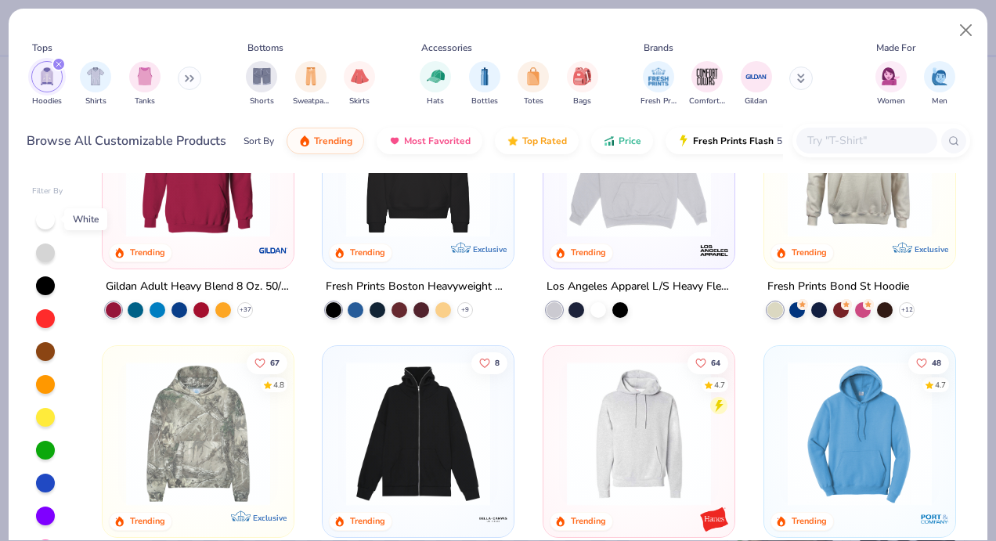
click at [43, 222] on div at bounding box center [45, 220] width 19 height 19
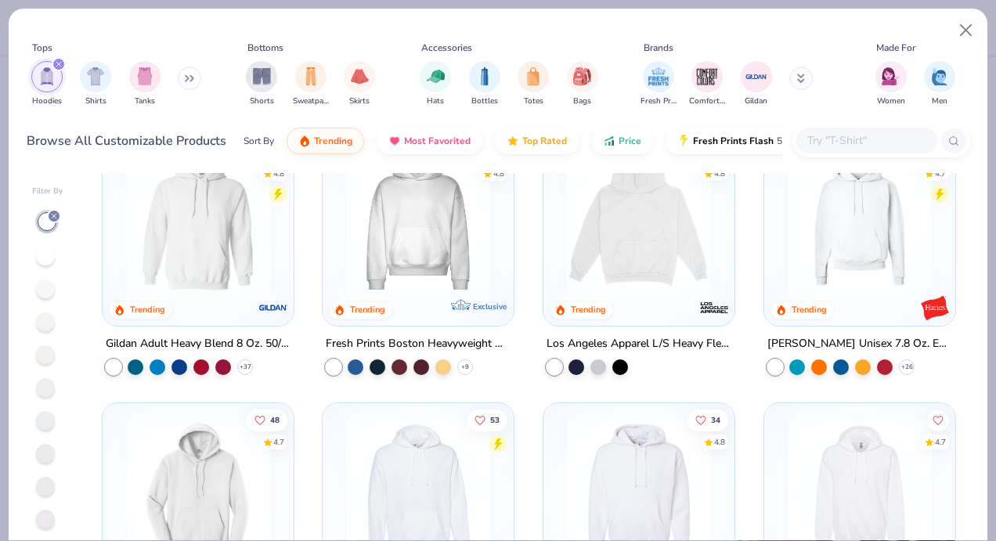
scroll to position [27, 0]
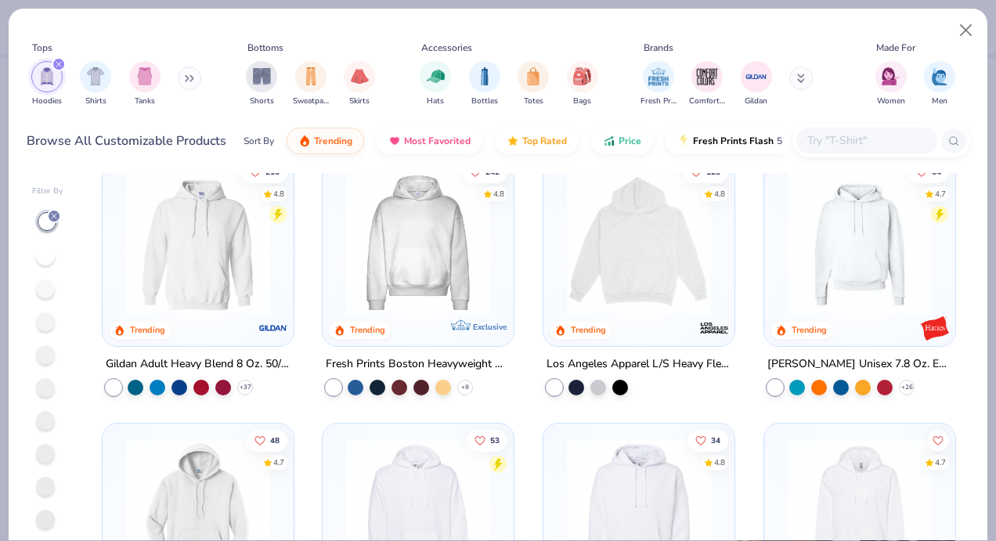
click at [668, 250] on img at bounding box center [639, 243] width 160 height 144
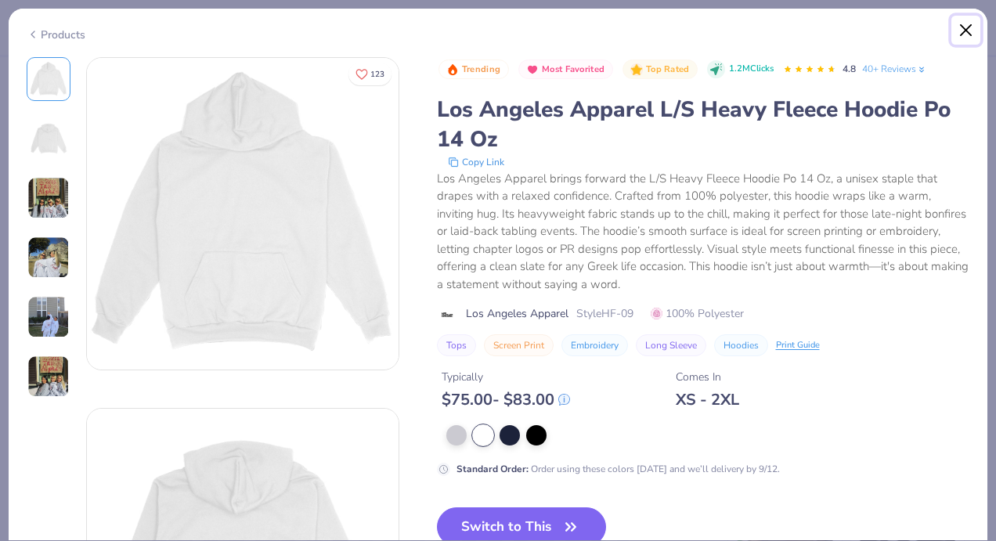
click at [961, 30] on button "Close" at bounding box center [966, 31] width 30 height 30
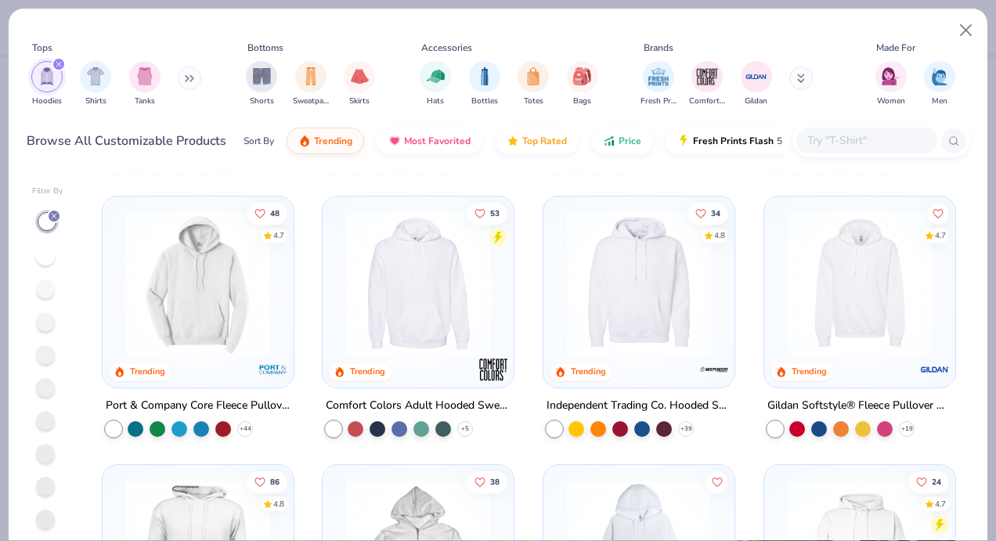
scroll to position [254, 0]
click at [230, 291] on img at bounding box center [198, 283] width 160 height 144
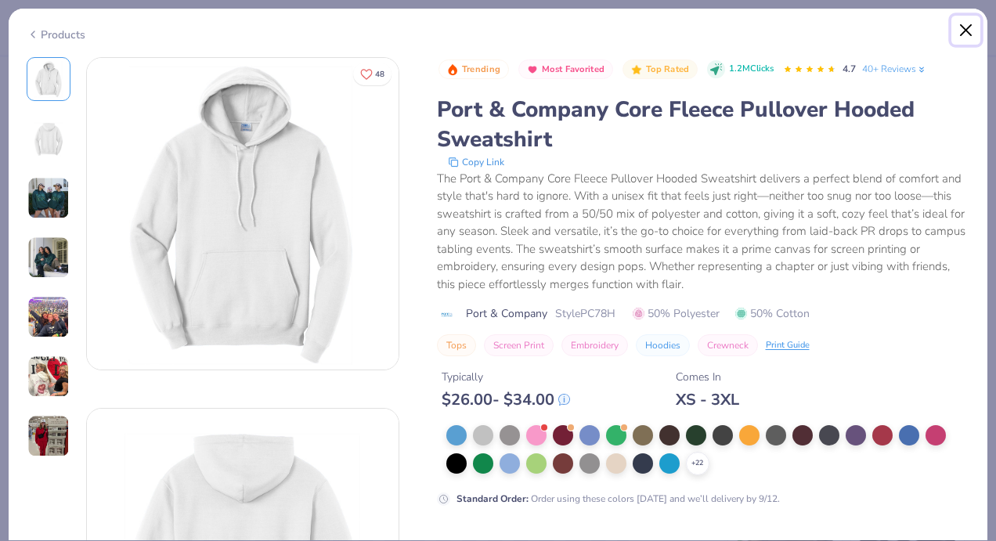
click at [968, 26] on button "Close" at bounding box center [966, 31] width 30 height 30
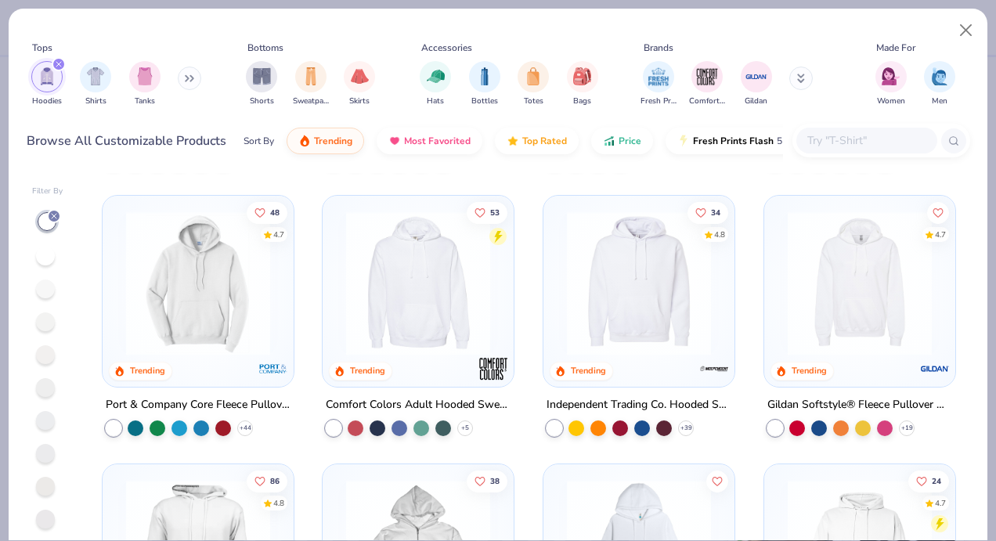
click at [844, 136] on input "text" at bounding box center [866, 141] width 121 height 18
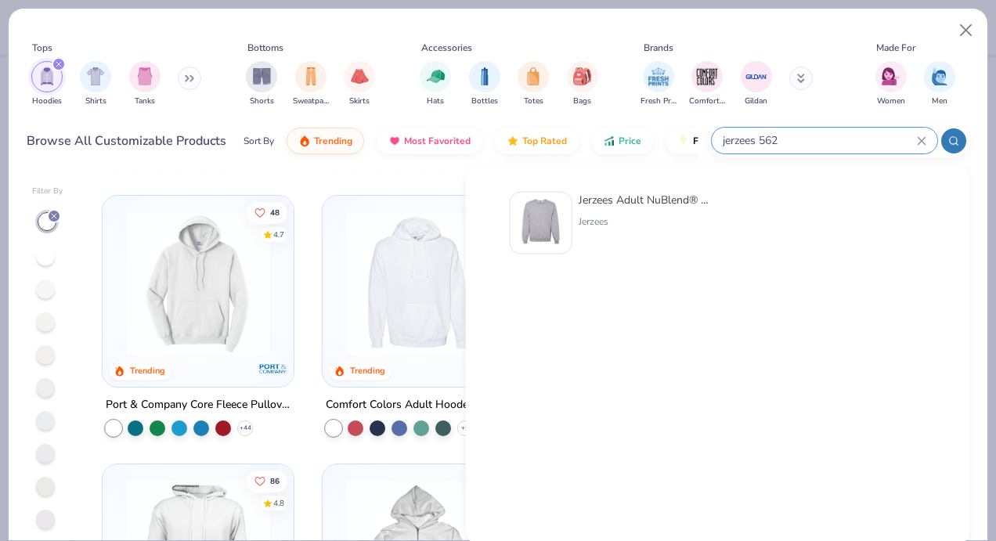
type input "jerzees 562"
click at [584, 227] on div "Jerzees" at bounding box center [645, 222] width 132 height 14
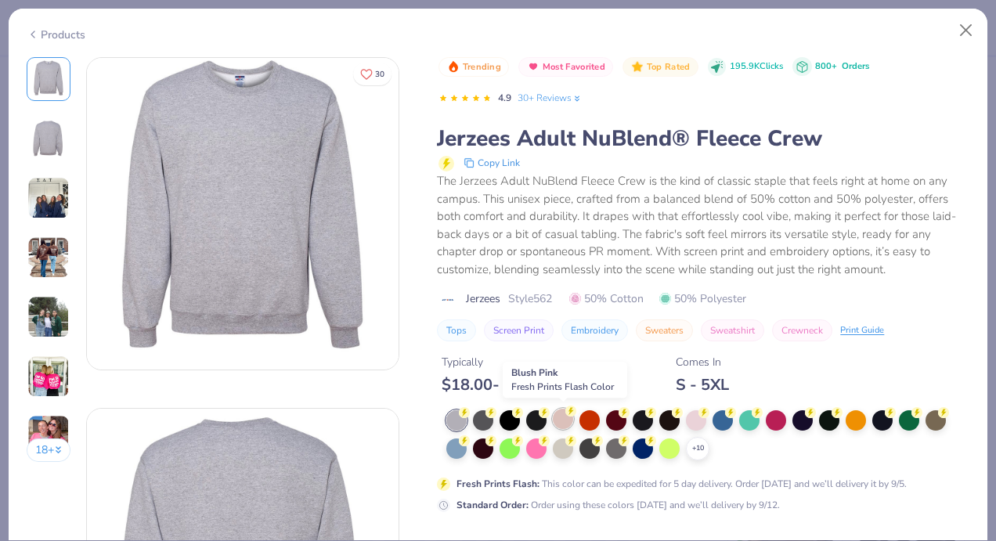
click at [567, 413] on icon at bounding box center [570, 411] width 11 height 11
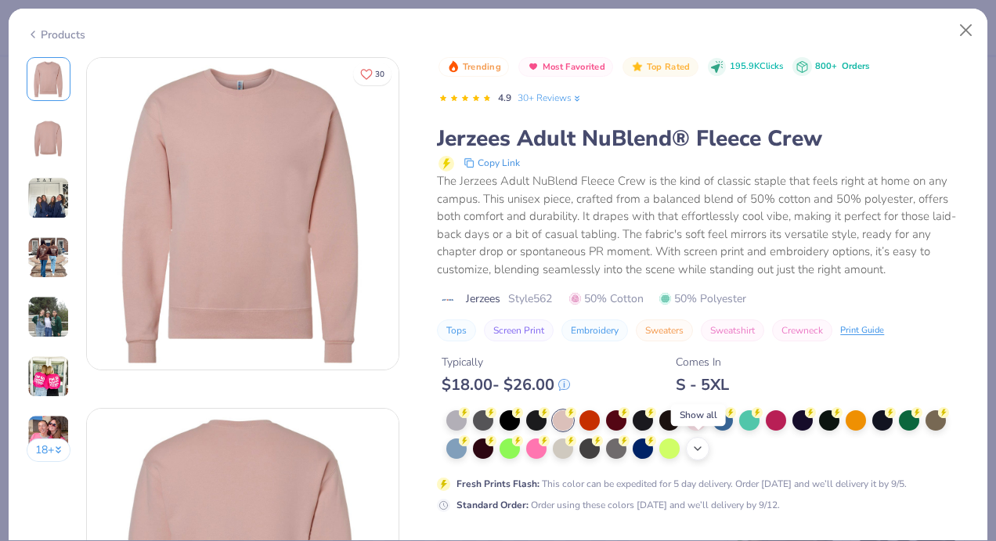
click at [694, 449] on icon at bounding box center [697, 448] width 13 height 13
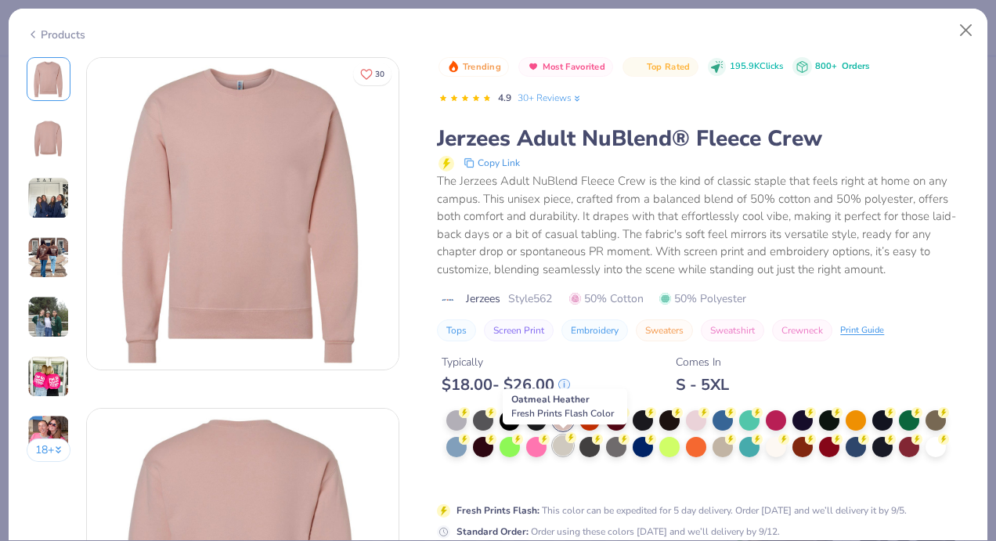
click at [568, 449] on div at bounding box center [563, 445] width 20 height 20
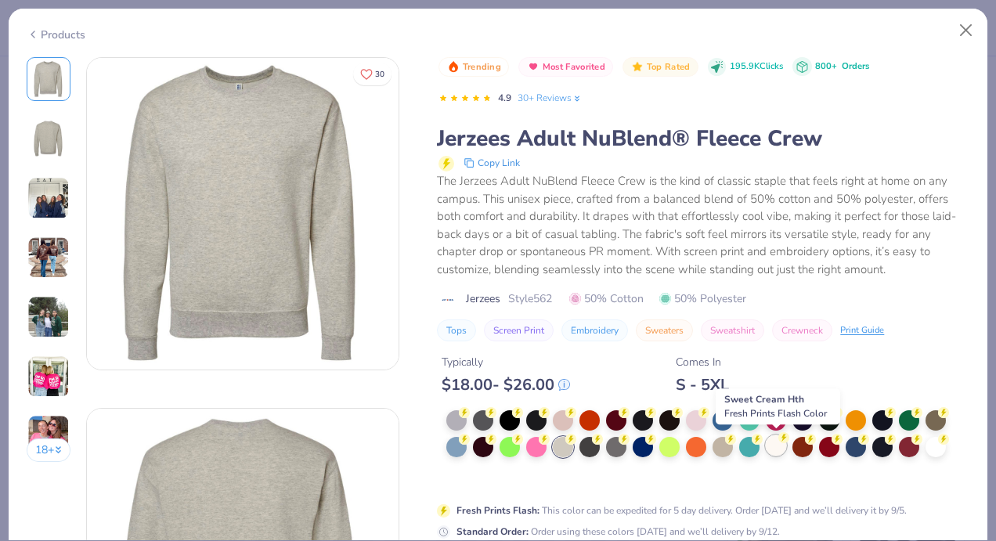
click at [778, 441] on icon at bounding box center [783, 437] width 11 height 11
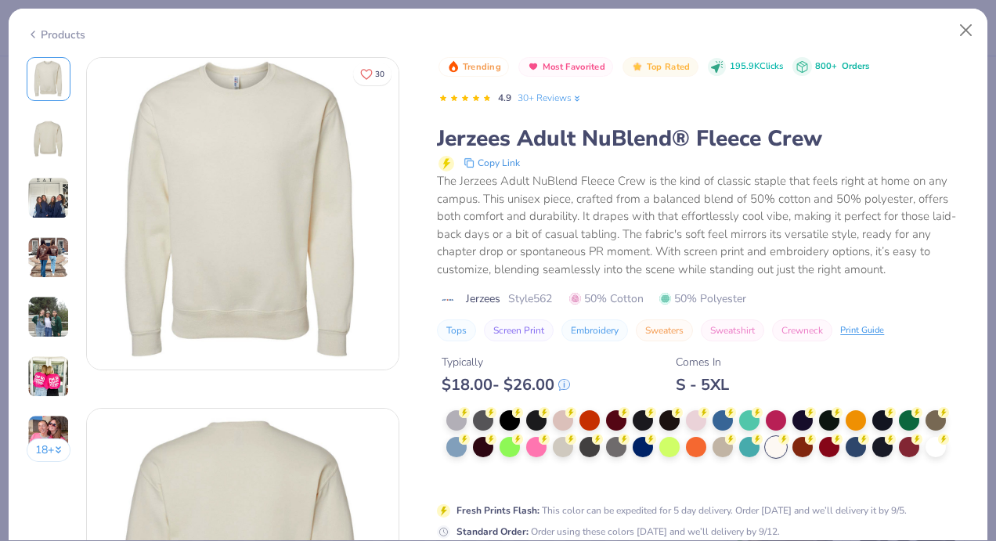
click at [27, 147] on div "18 +" at bounding box center [49, 265] width 45 height 417
click at [42, 135] on img at bounding box center [49, 139] width 38 height 38
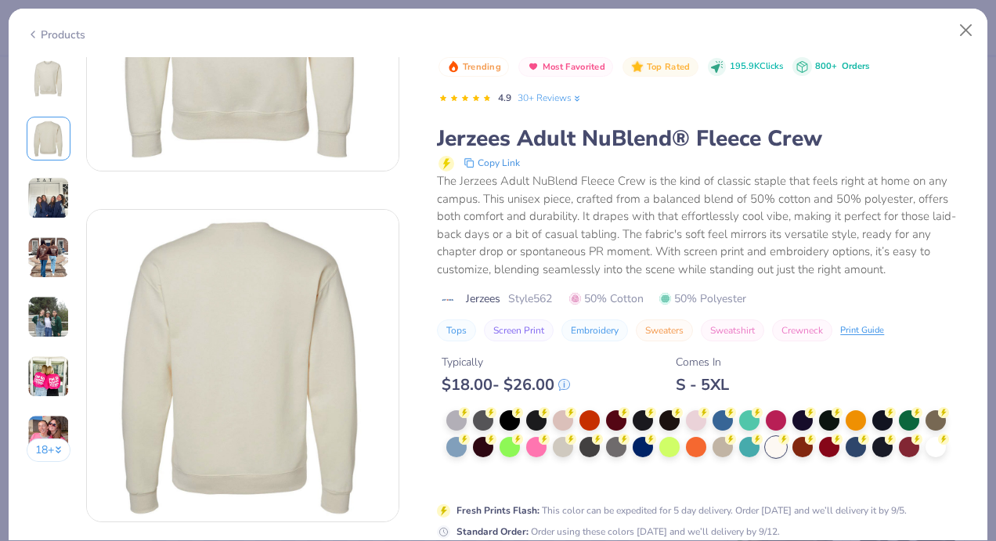
scroll to position [351, 0]
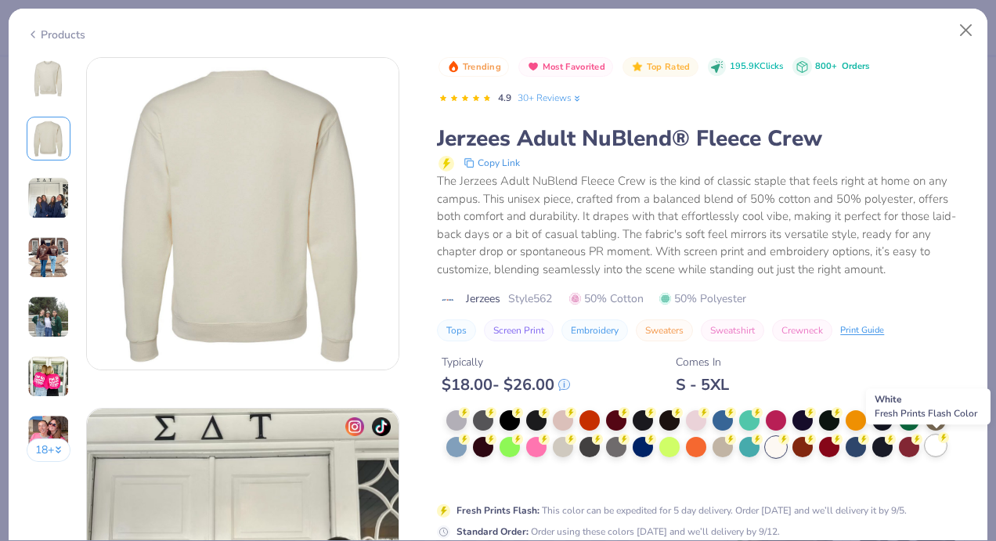
click at [934, 448] on div at bounding box center [936, 445] width 20 height 20
